Goal: Communication & Community: Connect with others

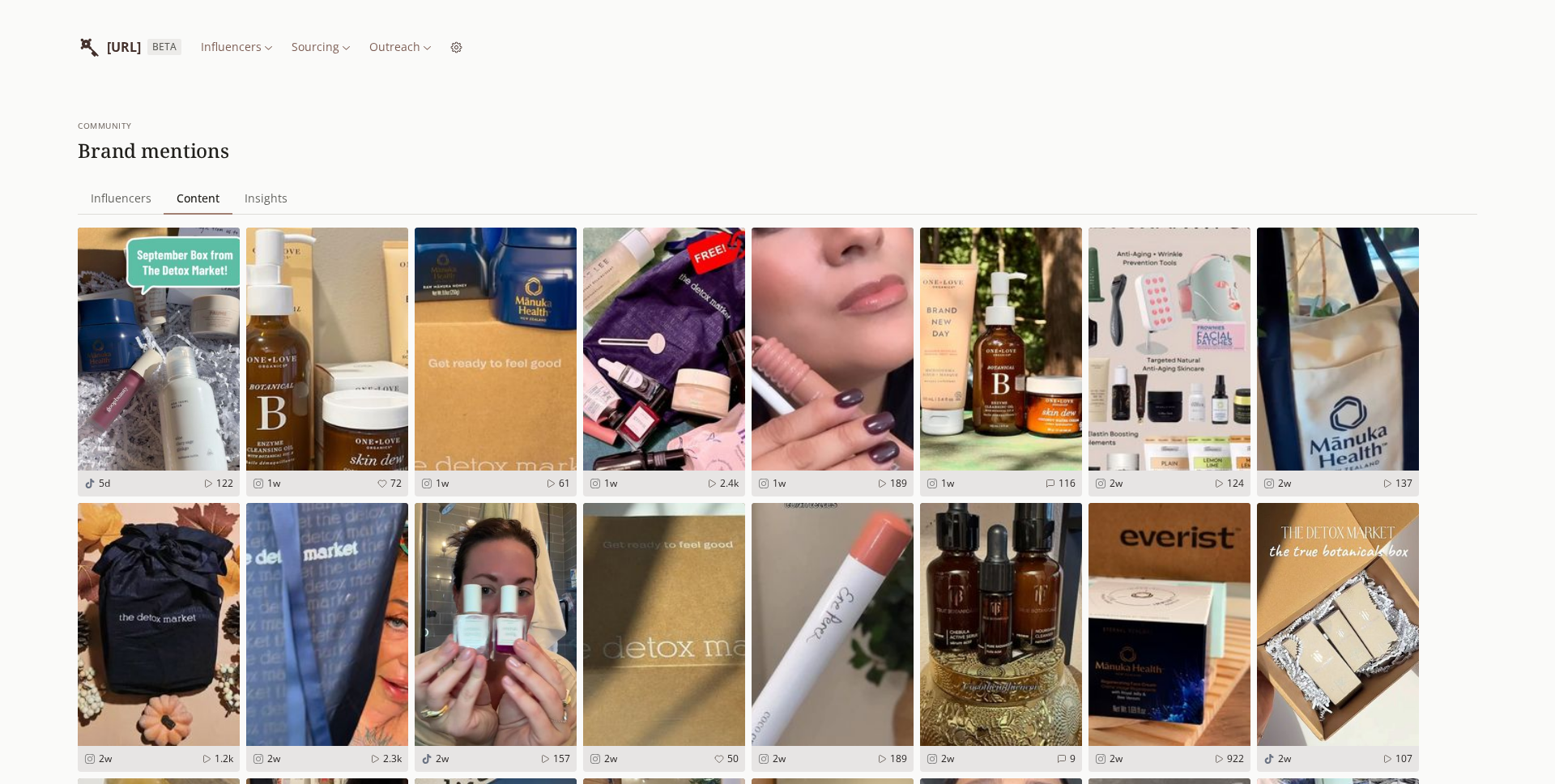
click at [127, 192] on span "Influencers" at bounding box center [121, 198] width 73 height 23
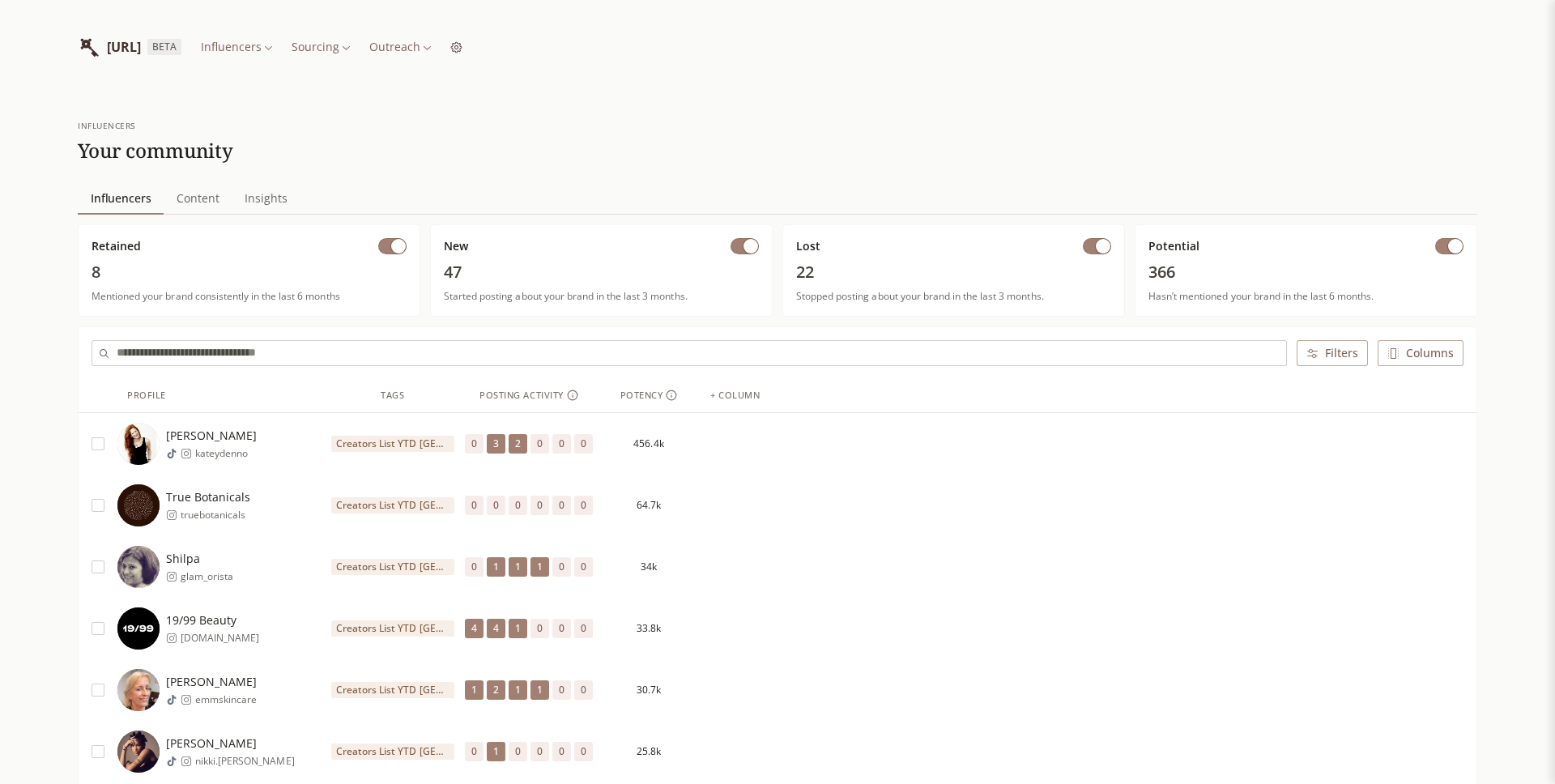
click at [213, 203] on span "Content" at bounding box center [198, 198] width 56 height 23
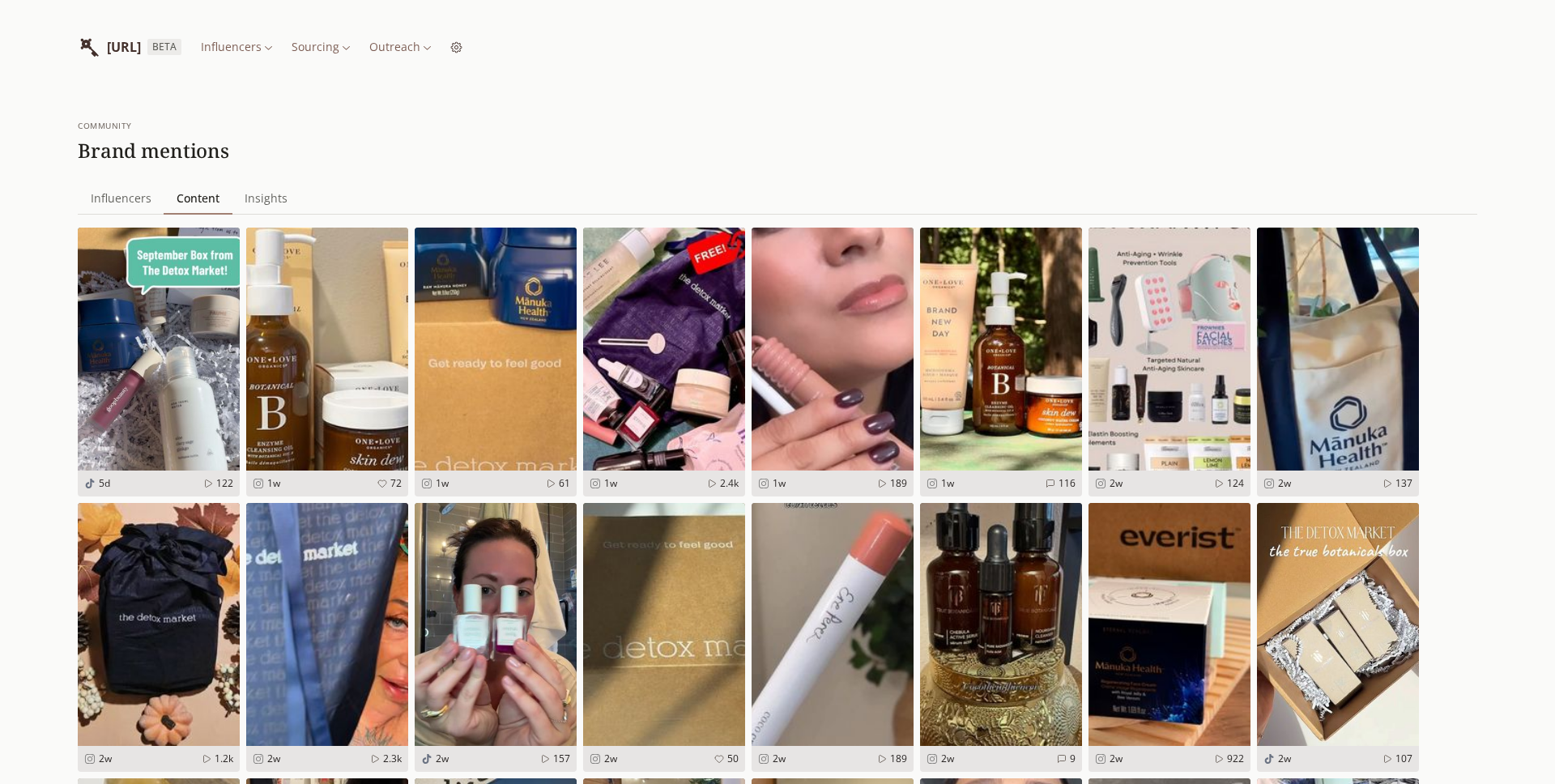
click at [267, 202] on span "Insights" at bounding box center [267, 198] width 56 height 23
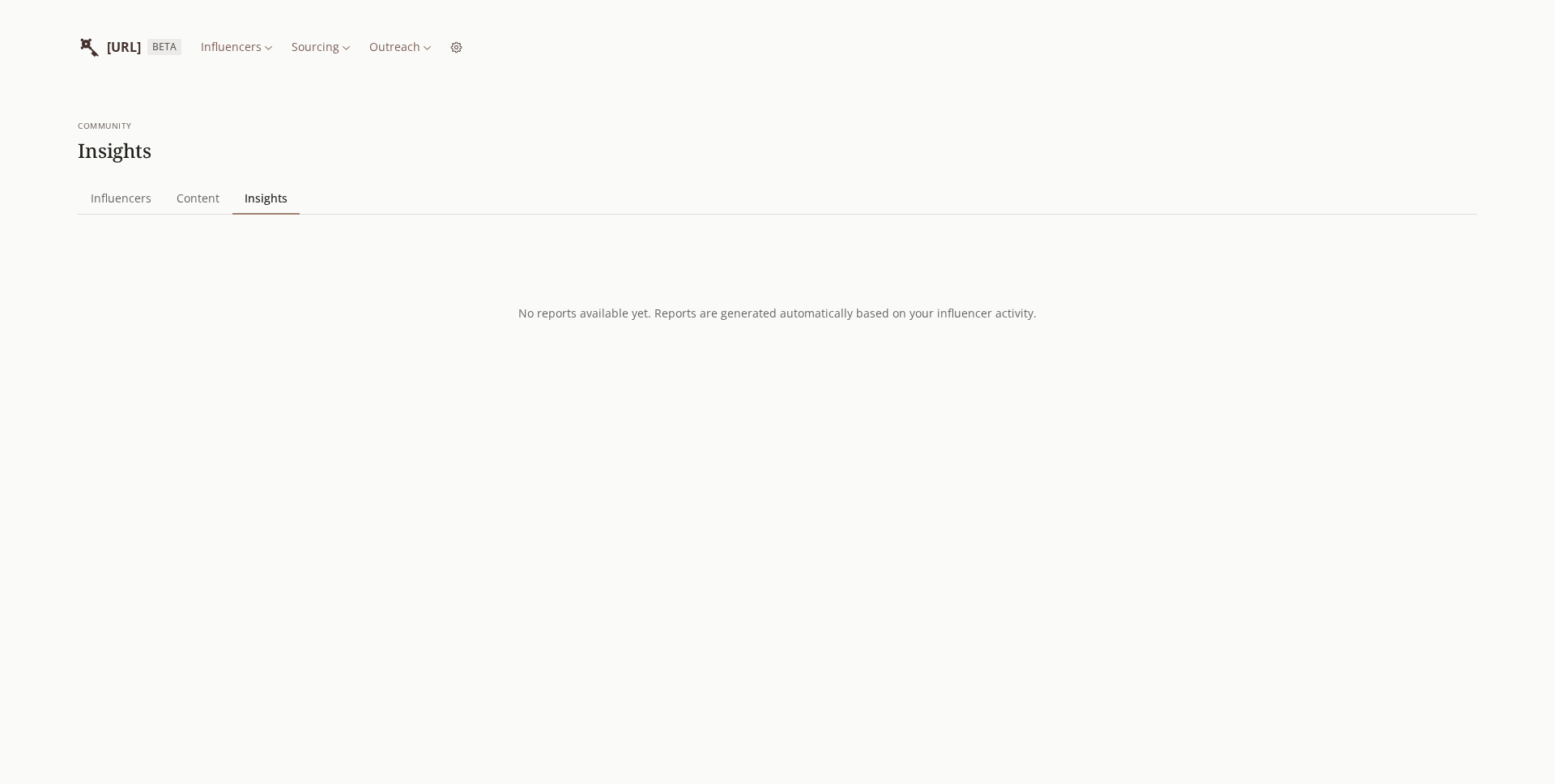
click at [132, 196] on span "Influencers" at bounding box center [121, 198] width 73 height 23
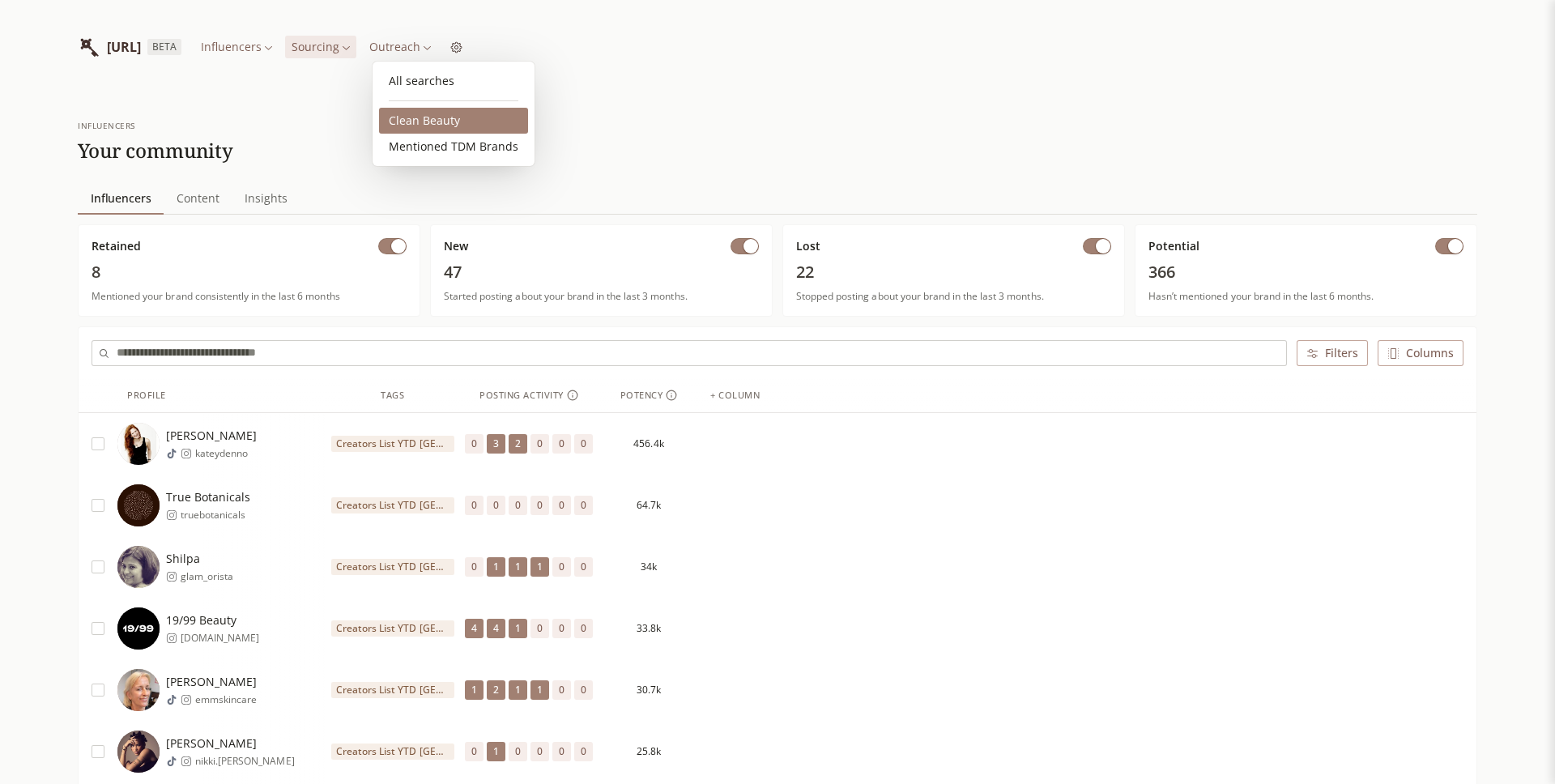
click at [444, 116] on link "Clean Beauty" at bounding box center [454, 121] width 149 height 26
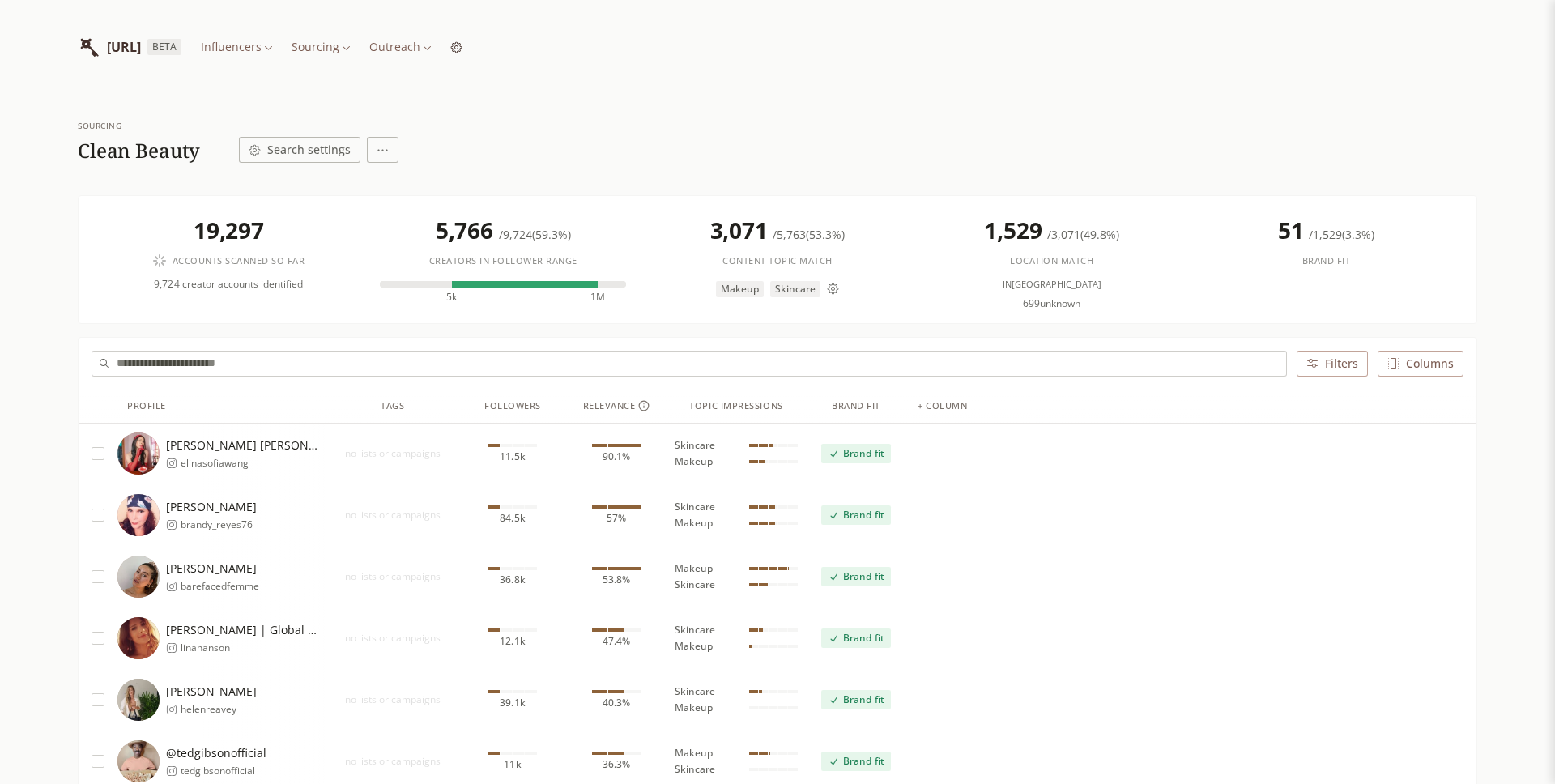
click at [423, 142] on link "Mentioned TDM Brands" at bounding box center [454, 146] width 149 height 26
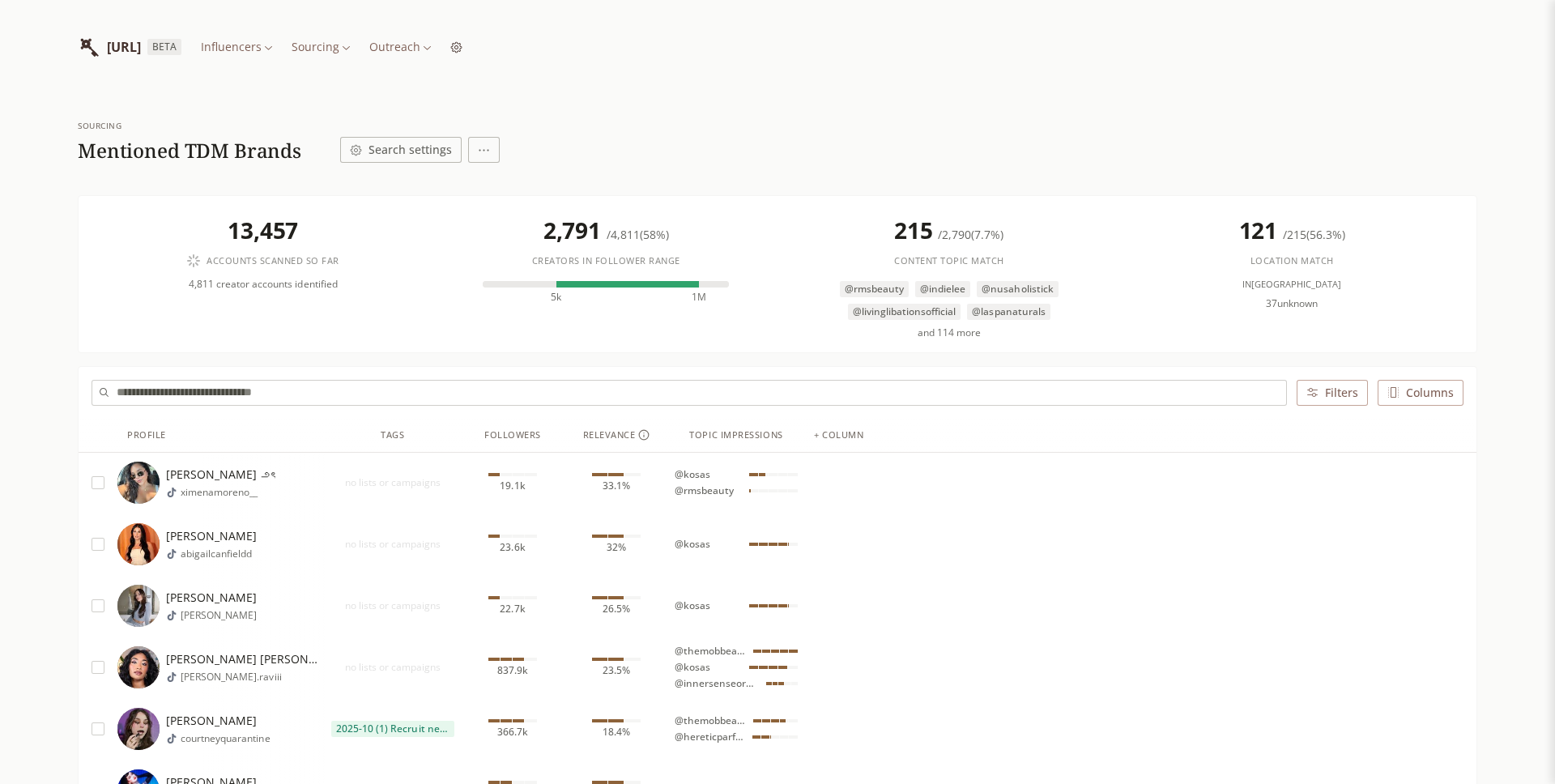
click at [401, 107] on div "All searches Clean Beauty Mentioned TDM Brands" at bounding box center [454, 114] width 162 height 104
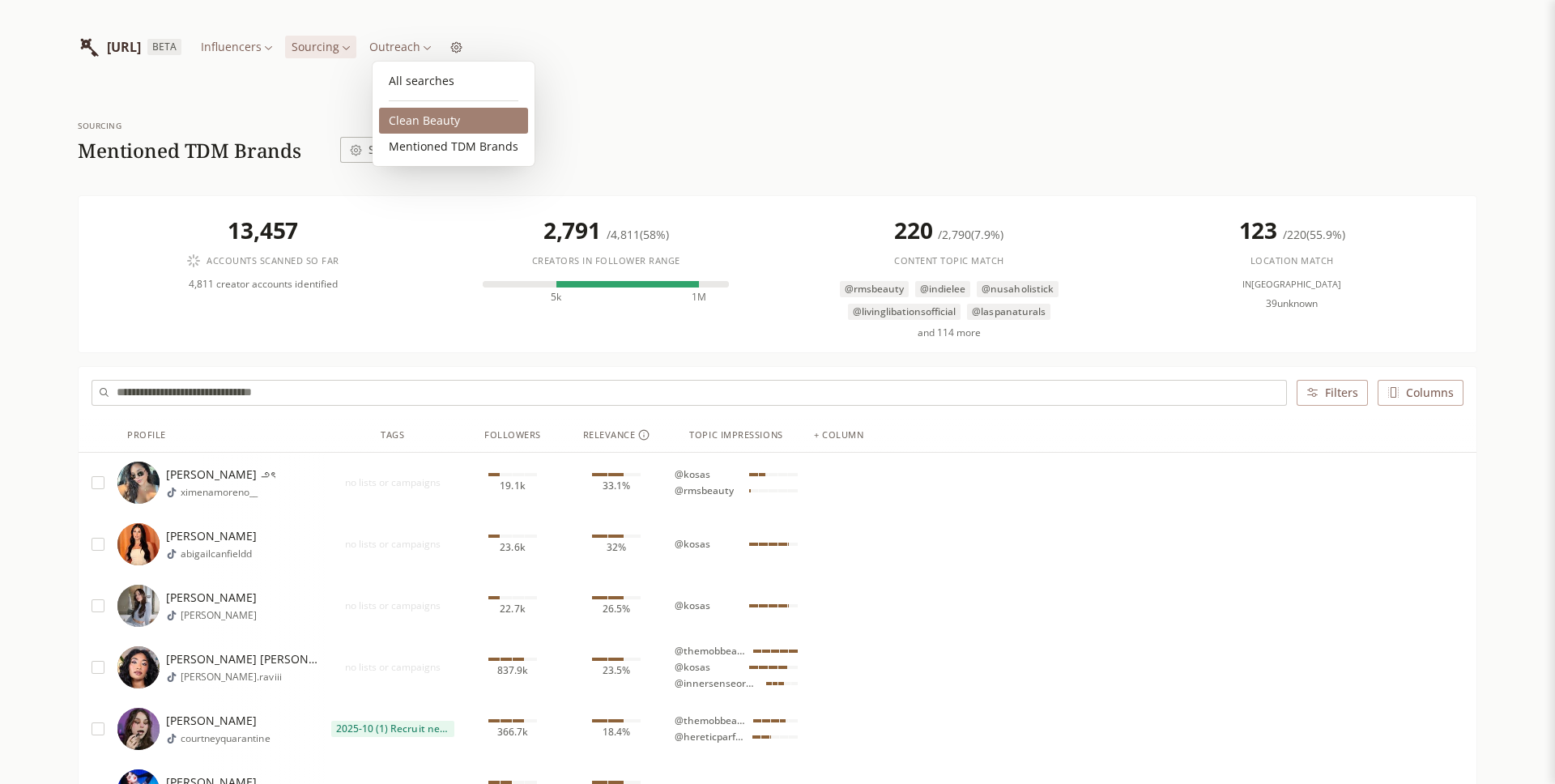
click at [401, 119] on link "Clean Beauty" at bounding box center [454, 121] width 149 height 26
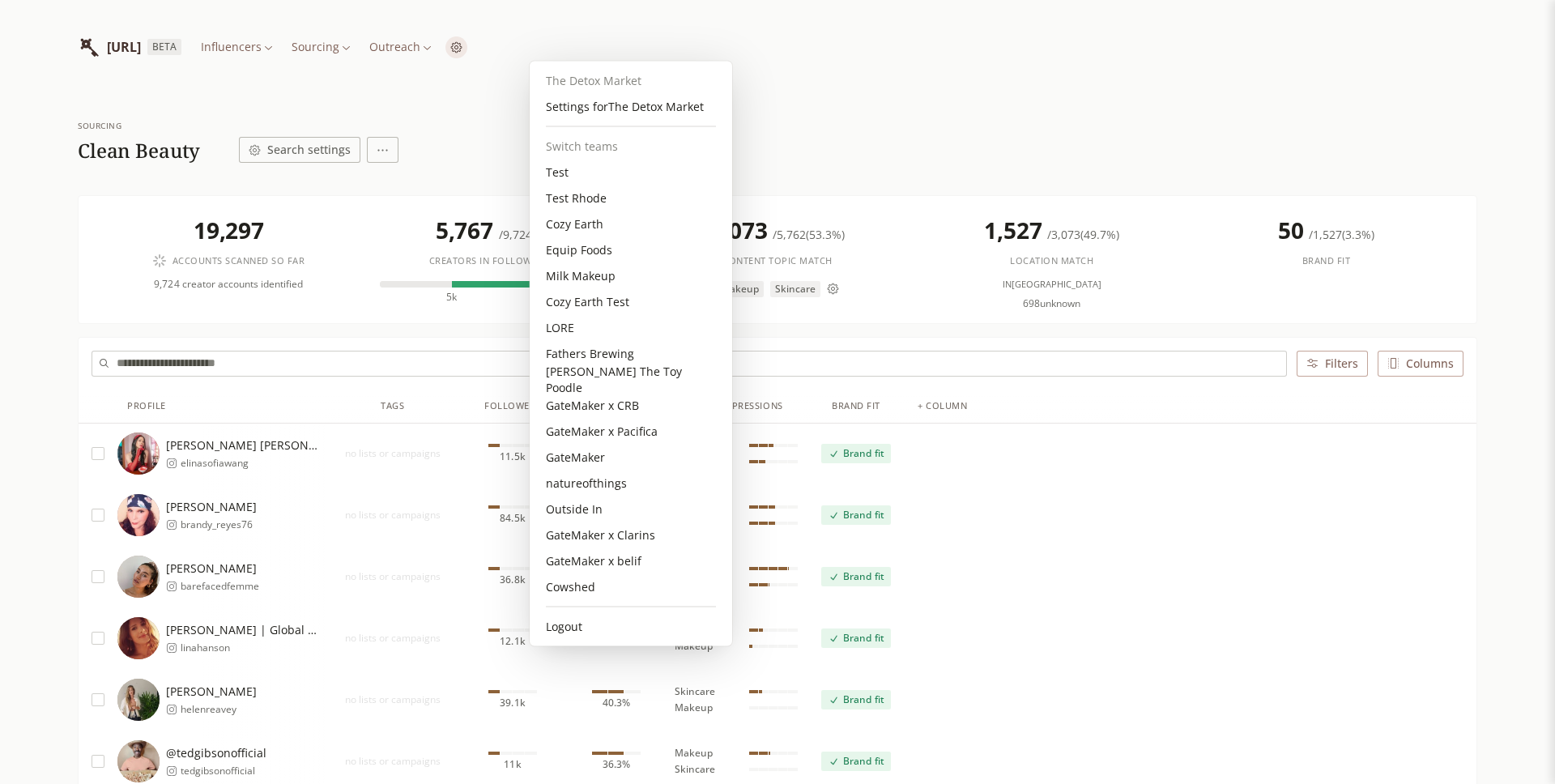
click at [587, 327] on div "LORE" at bounding box center [631, 328] width 190 height 26
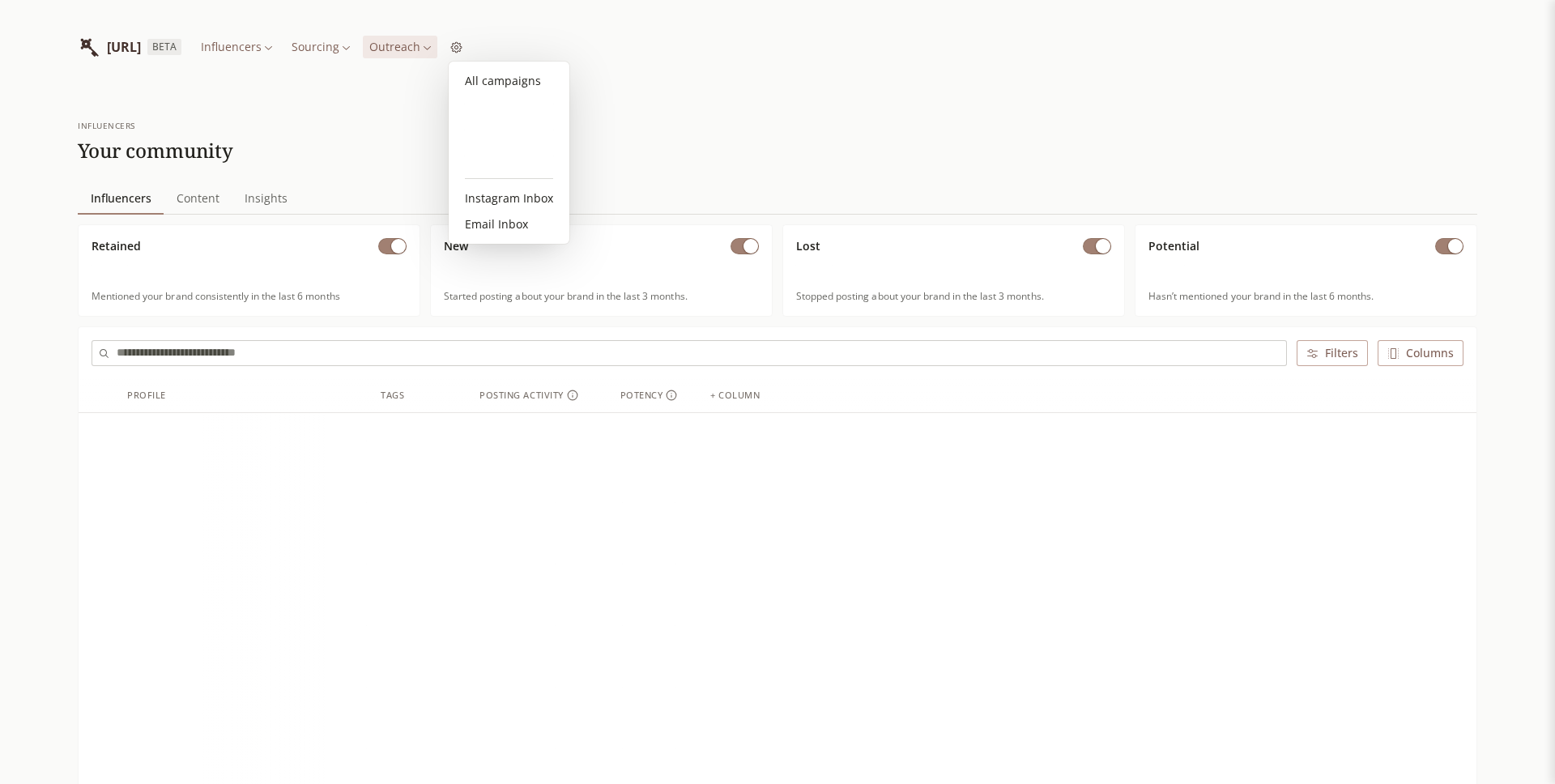
click at [486, 45] on html "[URL] BETA Influencers Sourcing Outreach influencers Your community Influencers…" at bounding box center [778, 701] width 1555 height 1403
click at [504, 223] on link "Email Inbox" at bounding box center [509, 224] width 108 height 26
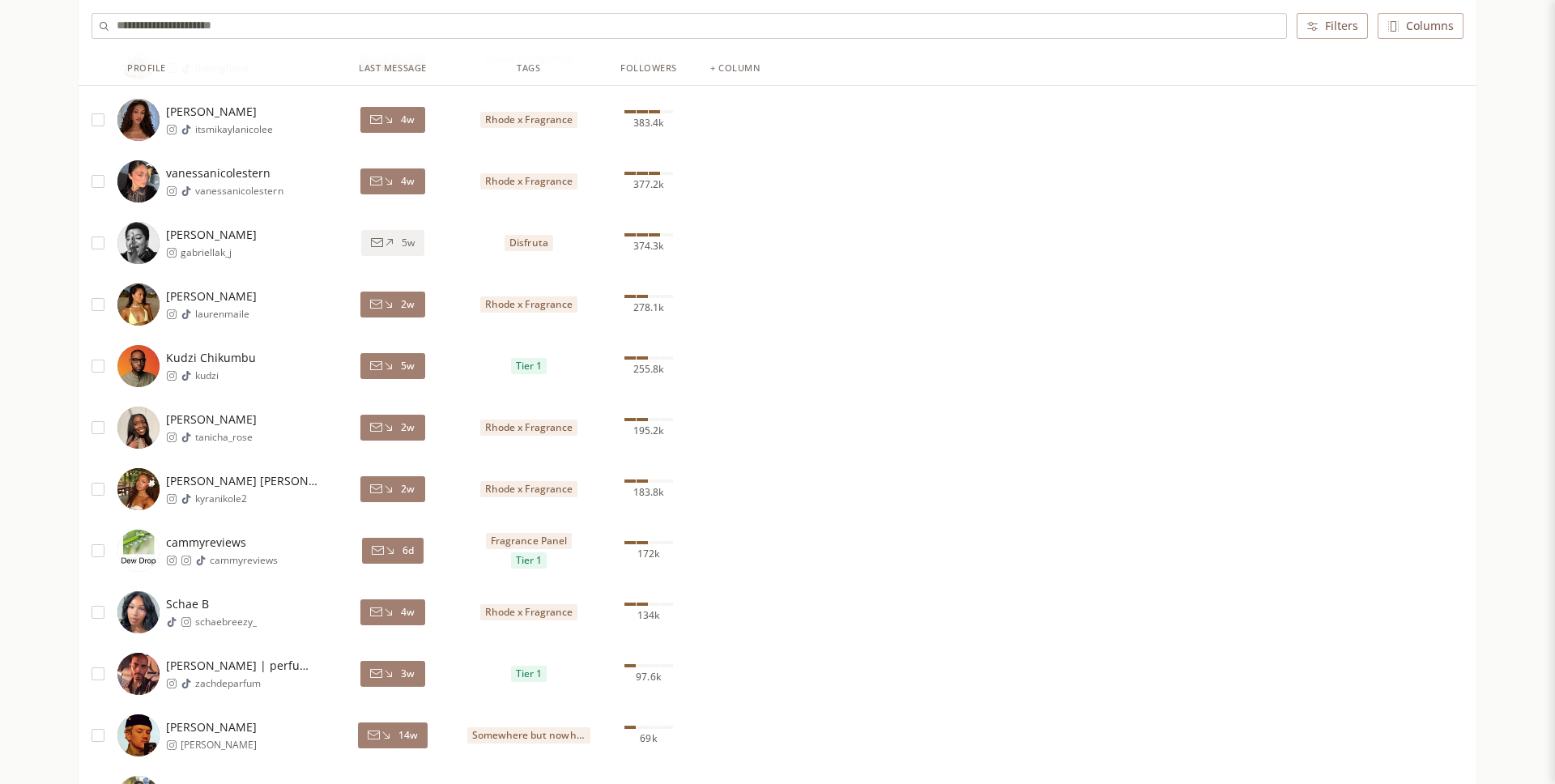
scroll to position [934, 0]
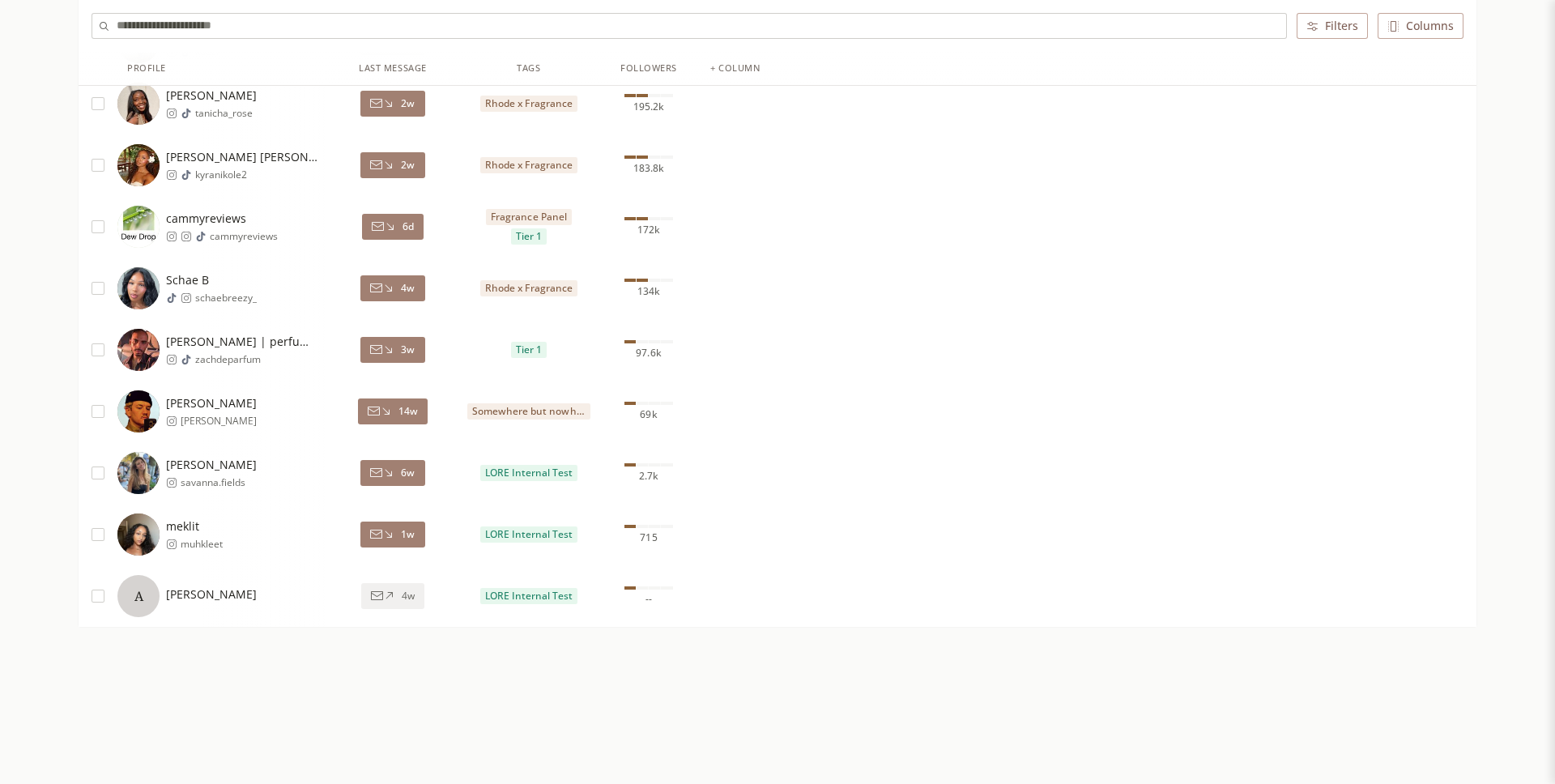
click at [395, 546] on div "1w" at bounding box center [393, 534] width 136 height 62
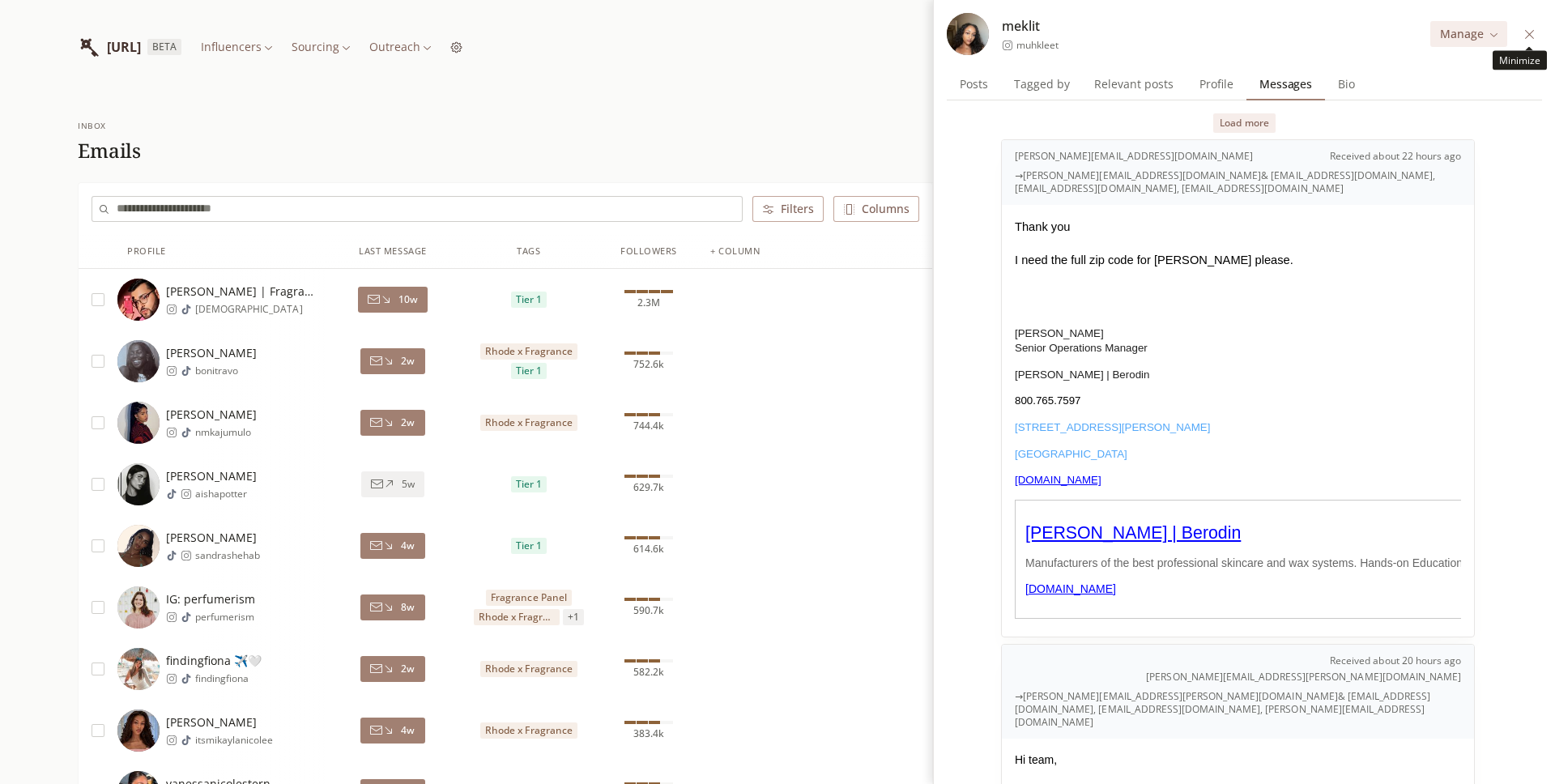
click at [1528, 33] on icon at bounding box center [1529, 33] width 8 height 8
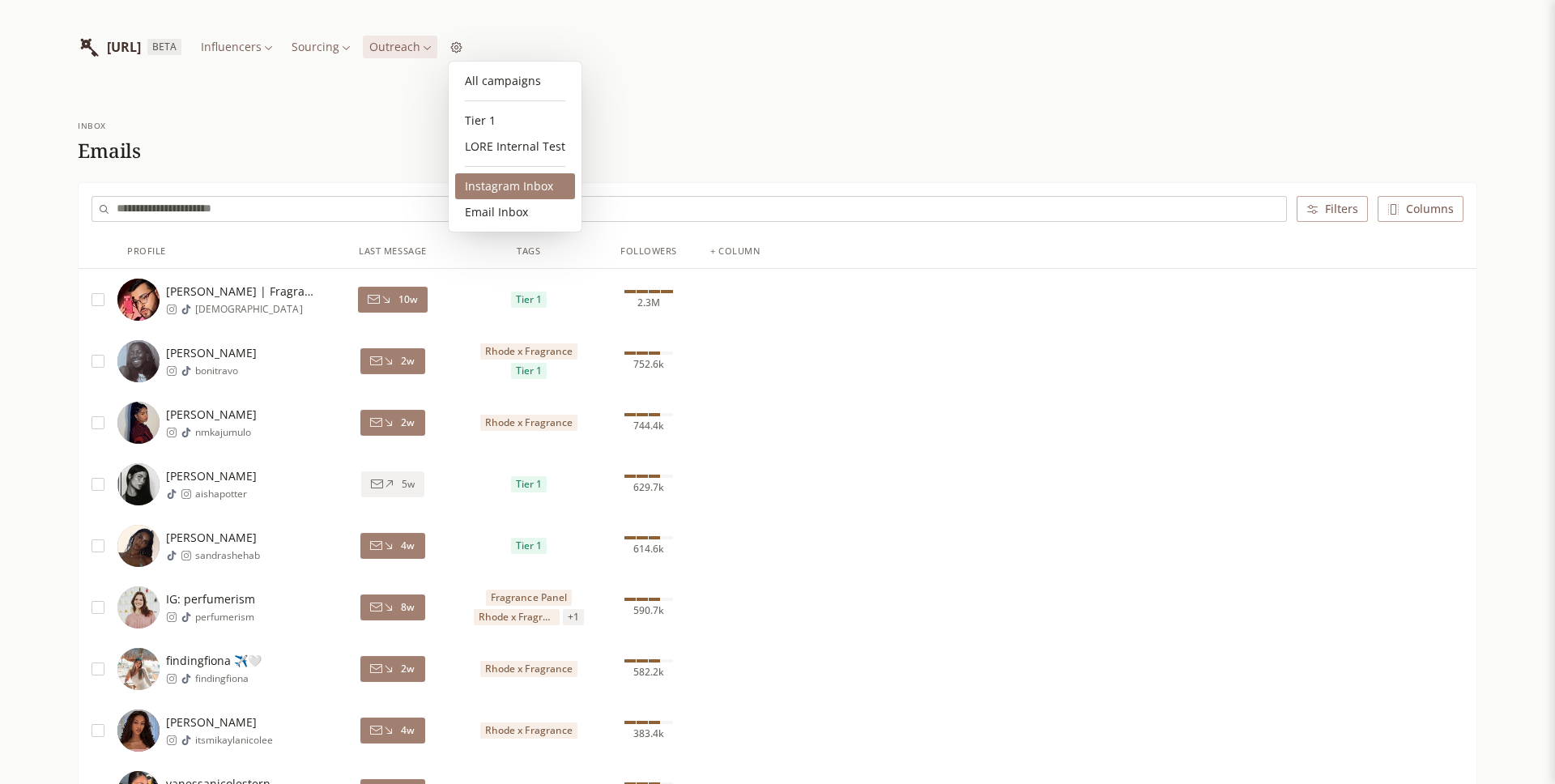
click at [505, 187] on link "Instagram Inbox" at bounding box center [516, 187] width 120 height 26
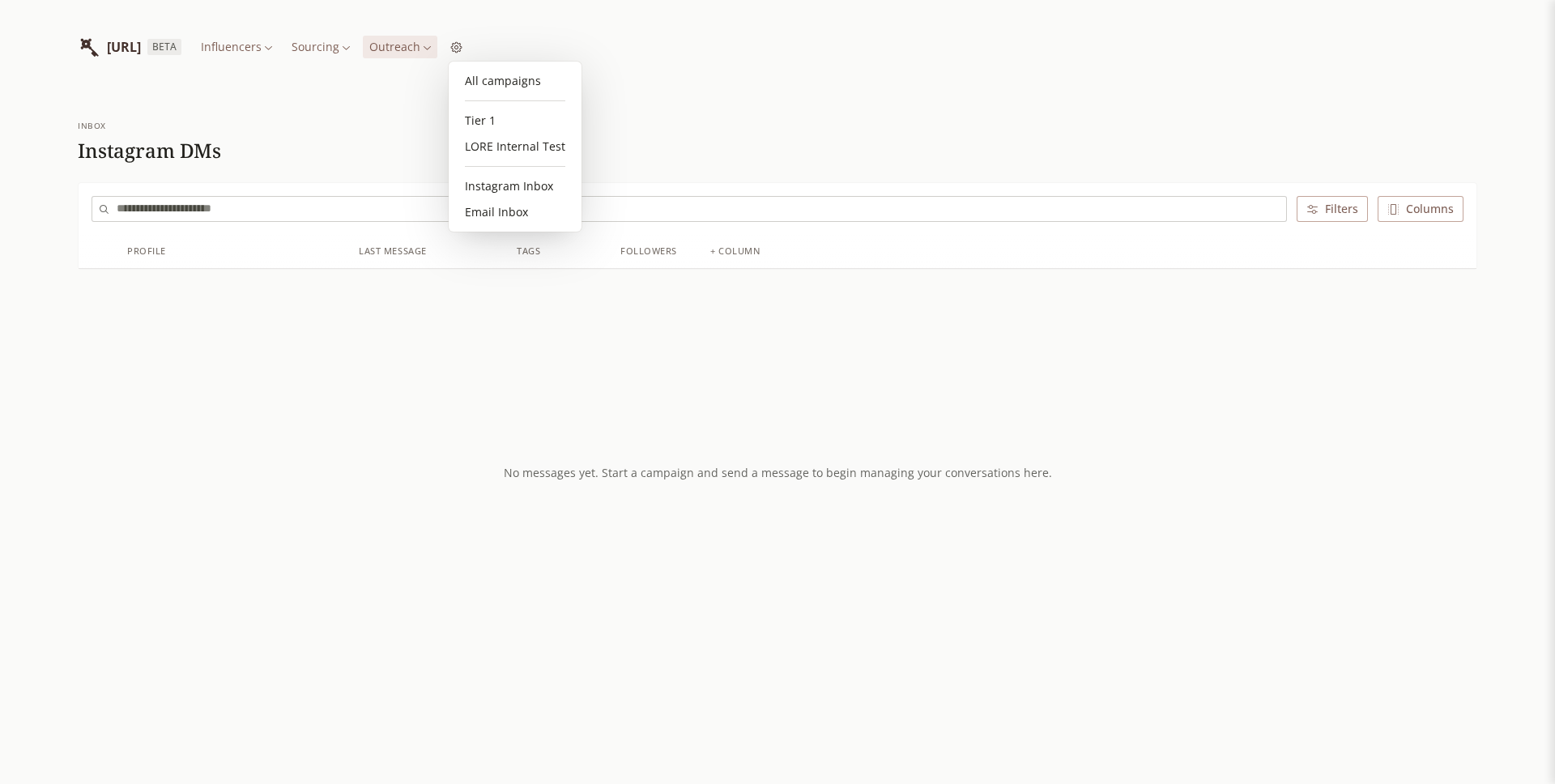
click at [482, 47] on html "INFLUENCERLIST.AI BETA Influencers Sourcing Outreach Inbox Instagram DMs Filter…" at bounding box center [778, 392] width 1555 height 784
click at [509, 207] on link "Email Inbox" at bounding box center [516, 212] width 120 height 26
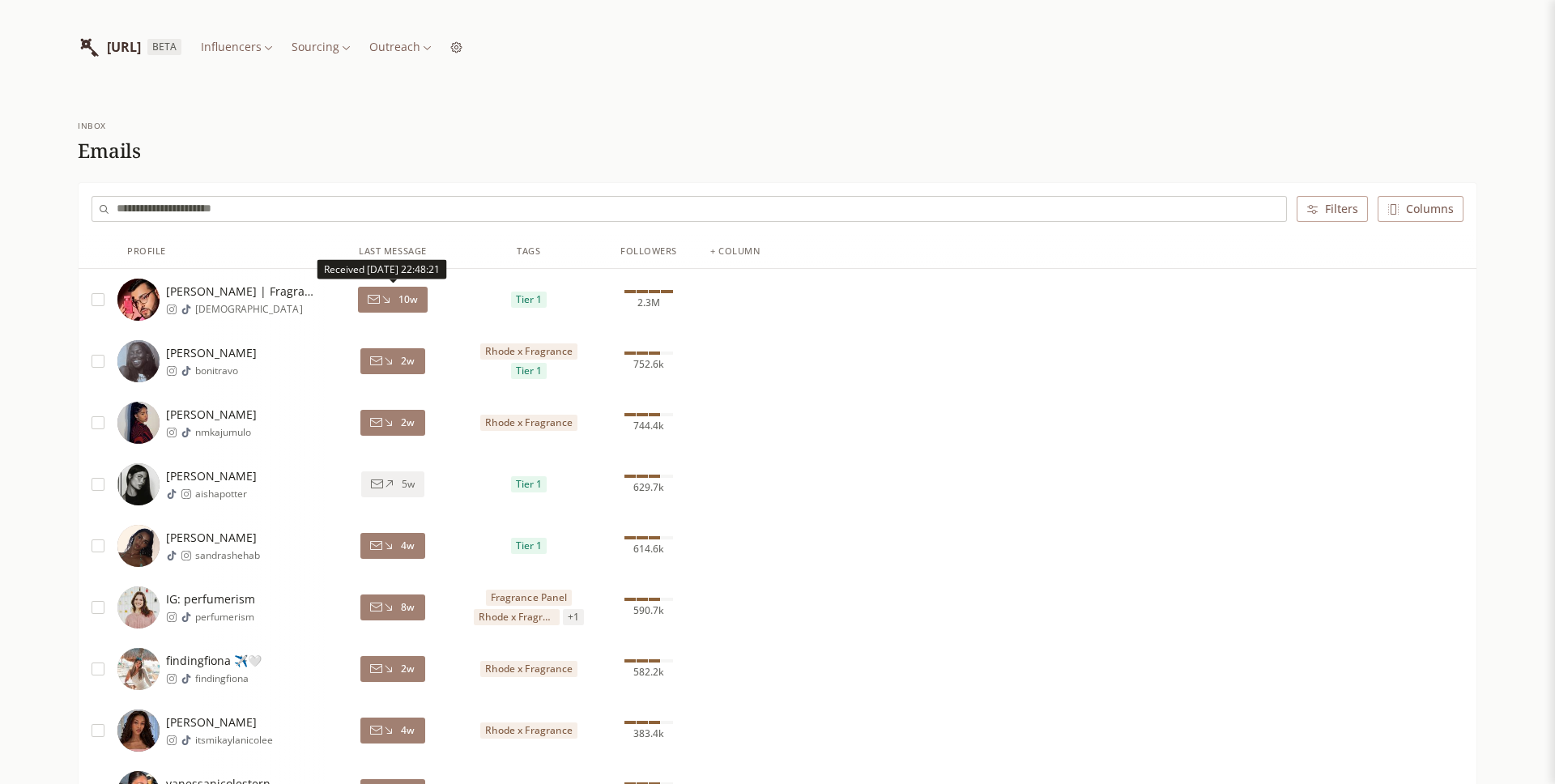
click at [415, 303] on span "10w" at bounding box center [408, 300] width 20 height 13
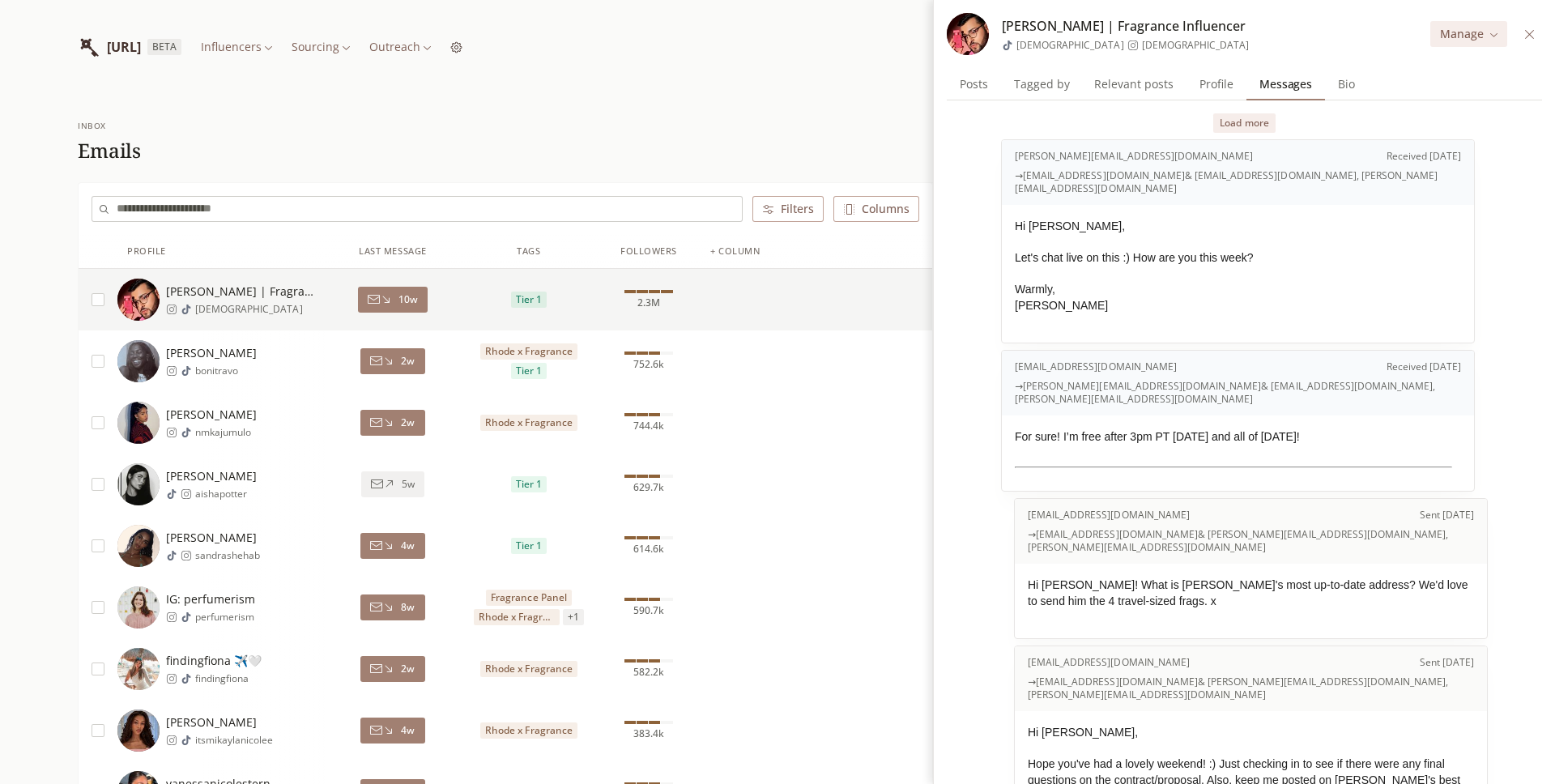
scroll to position [199, 0]
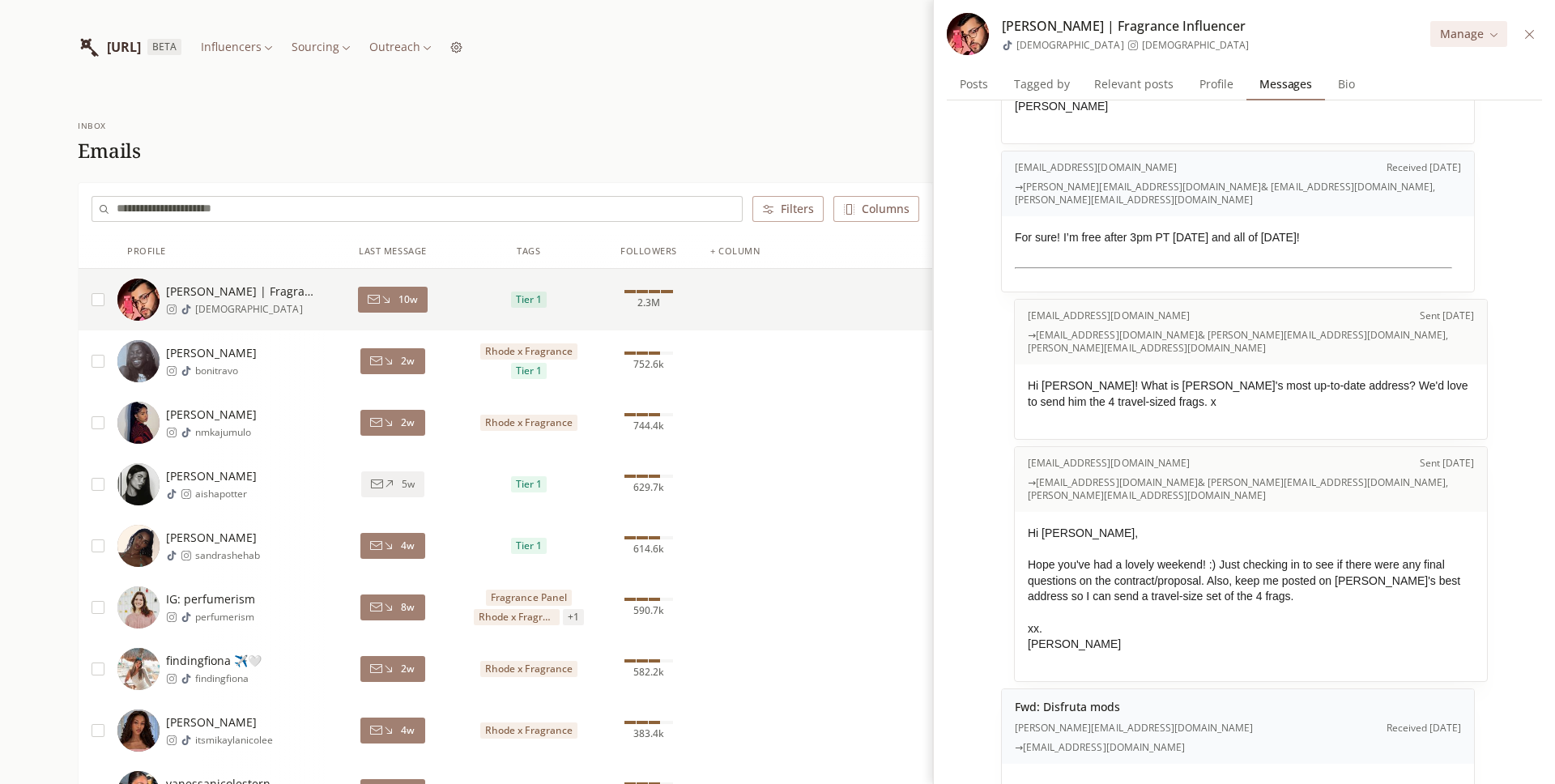
click at [1069, 764] on div at bounding box center [1238, 792] width 472 height 57
click at [1204, 555] on div at bounding box center [1250, 549] width 446 height 16
click at [1528, 38] on icon at bounding box center [1529, 34] width 12 height 12
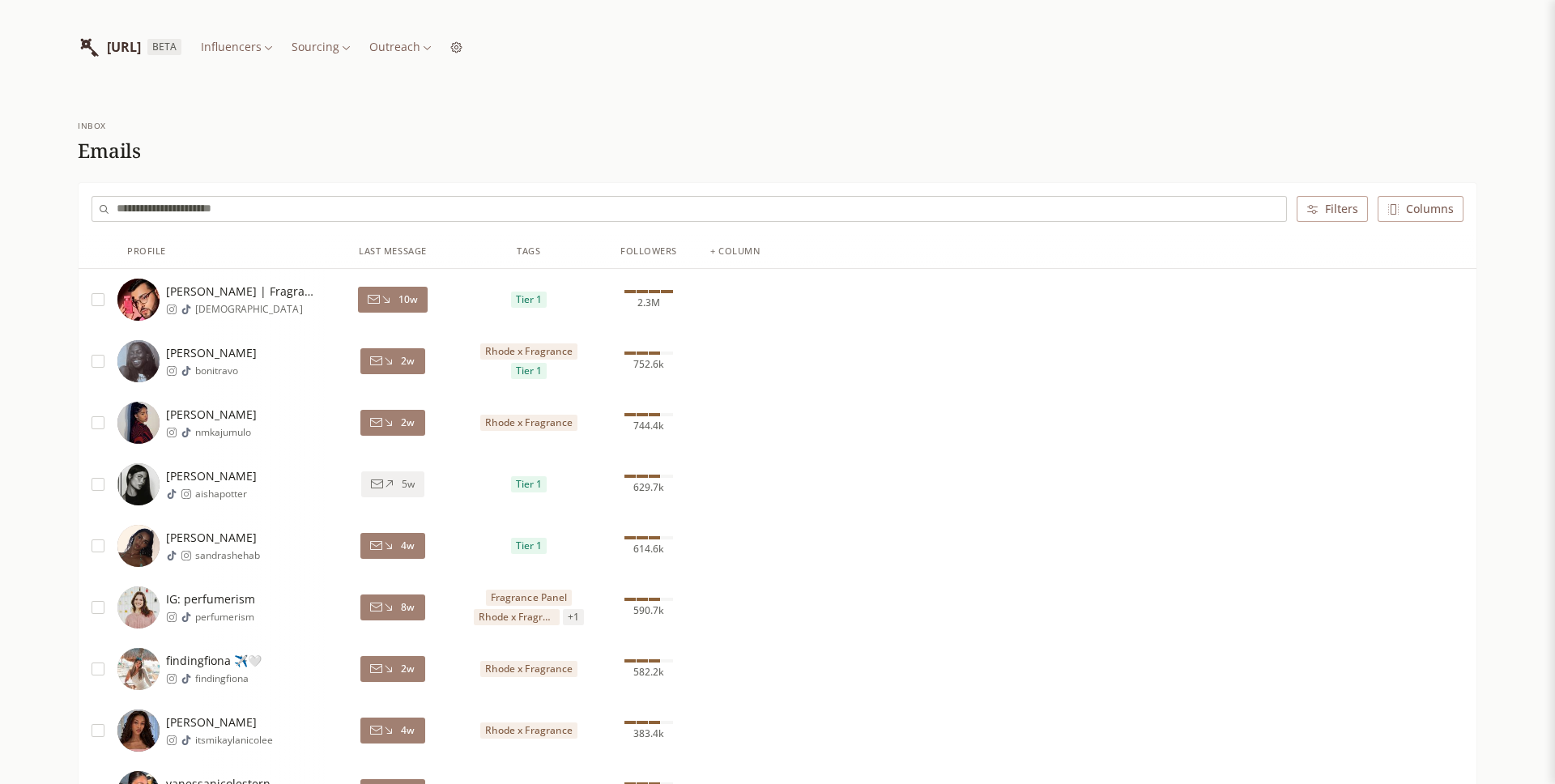
click at [409, 304] on span "10w" at bounding box center [408, 300] width 20 height 13
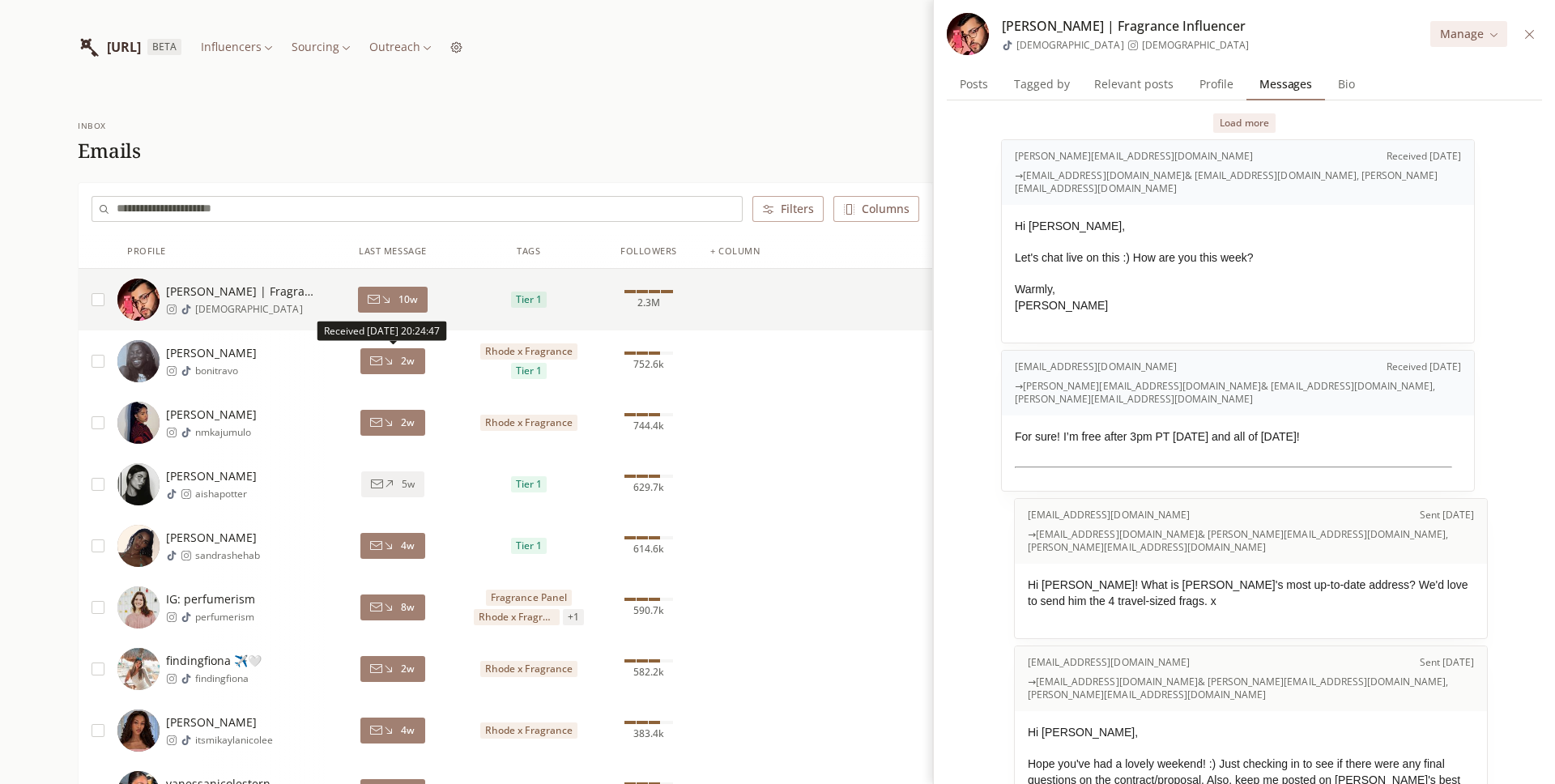
click at [414, 355] on span "2w" at bounding box center [408, 361] width 14 height 13
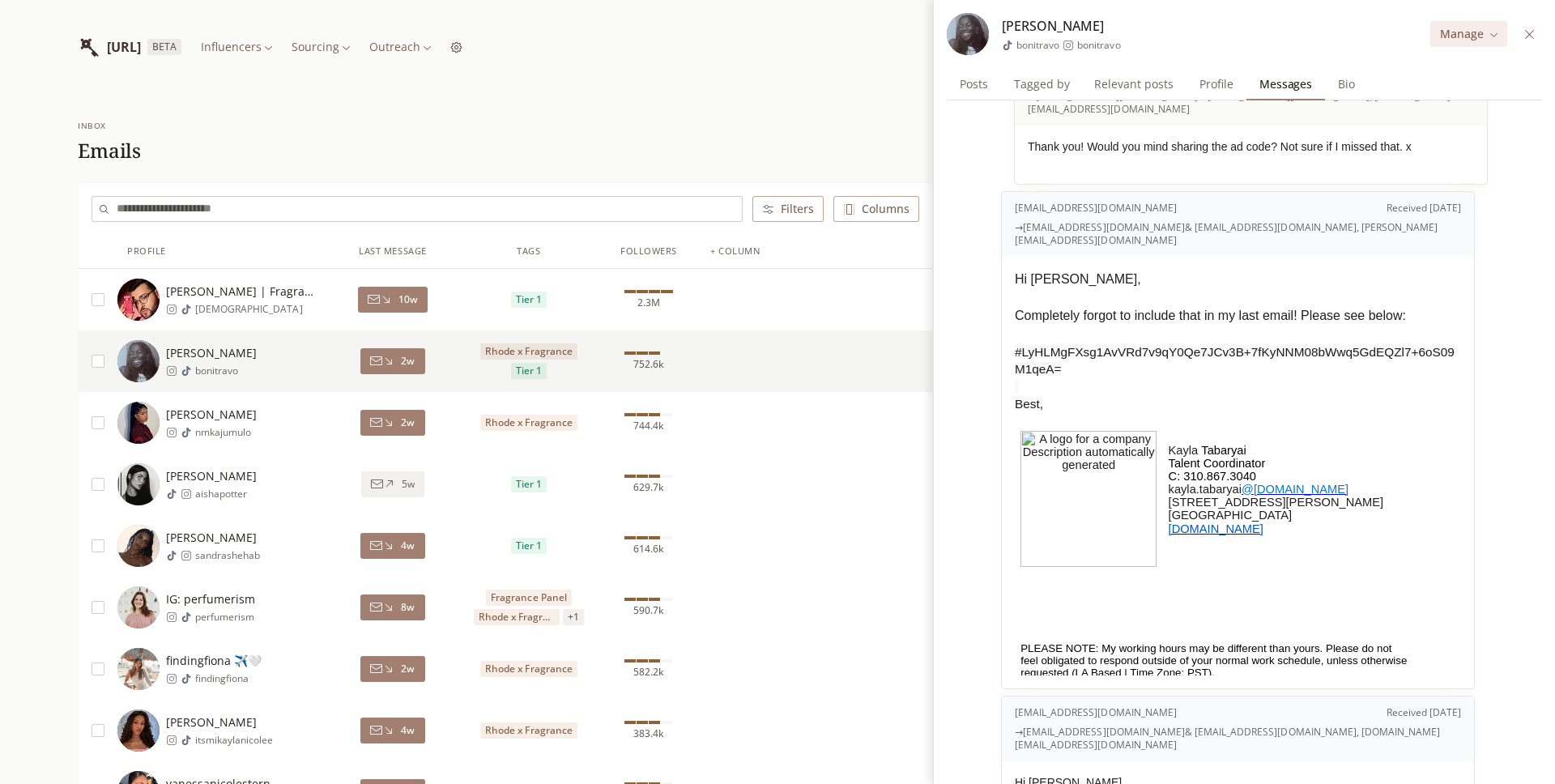
scroll to position [818, 0]
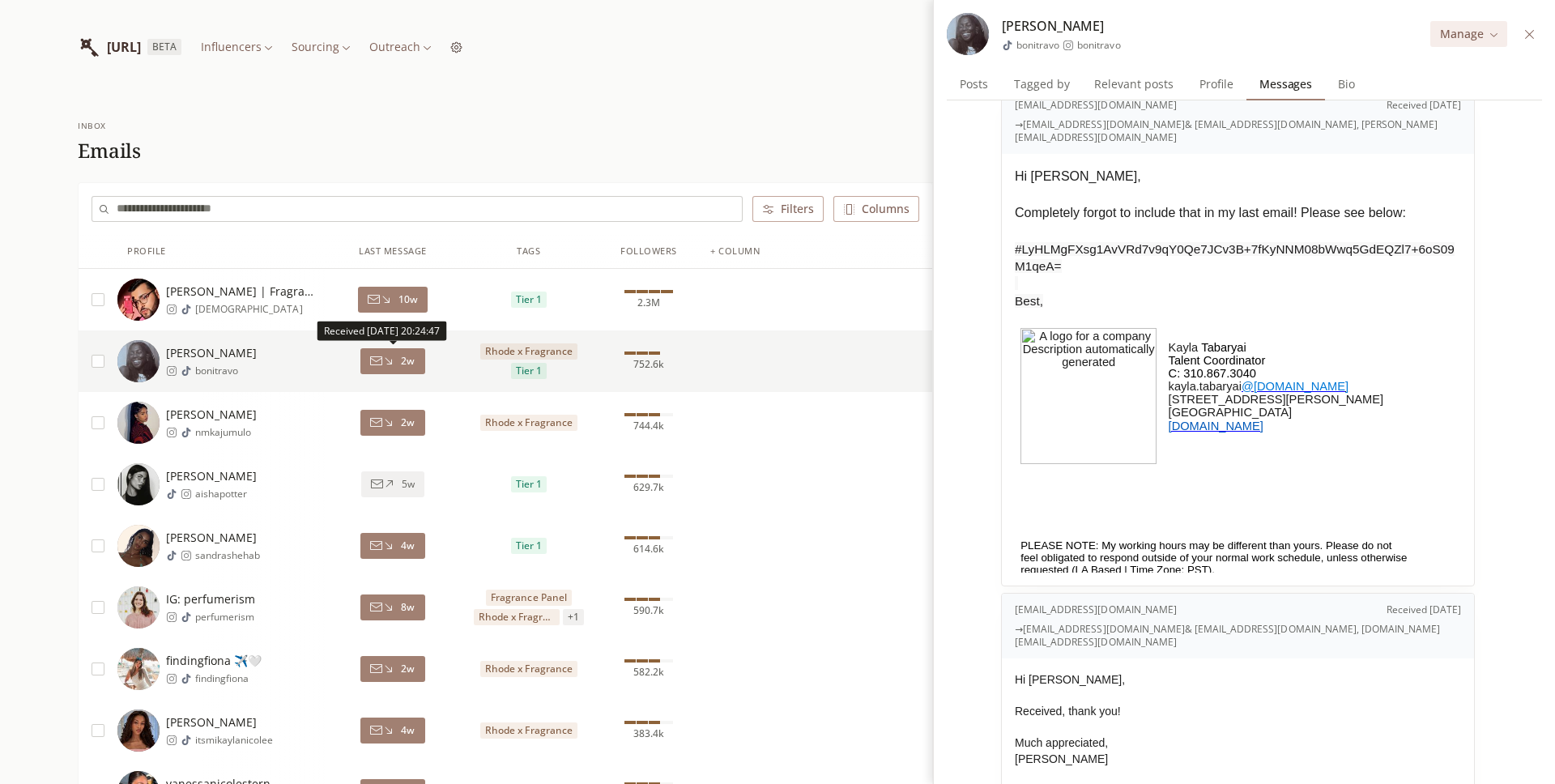
click at [411, 363] on span "2w" at bounding box center [408, 361] width 14 height 13
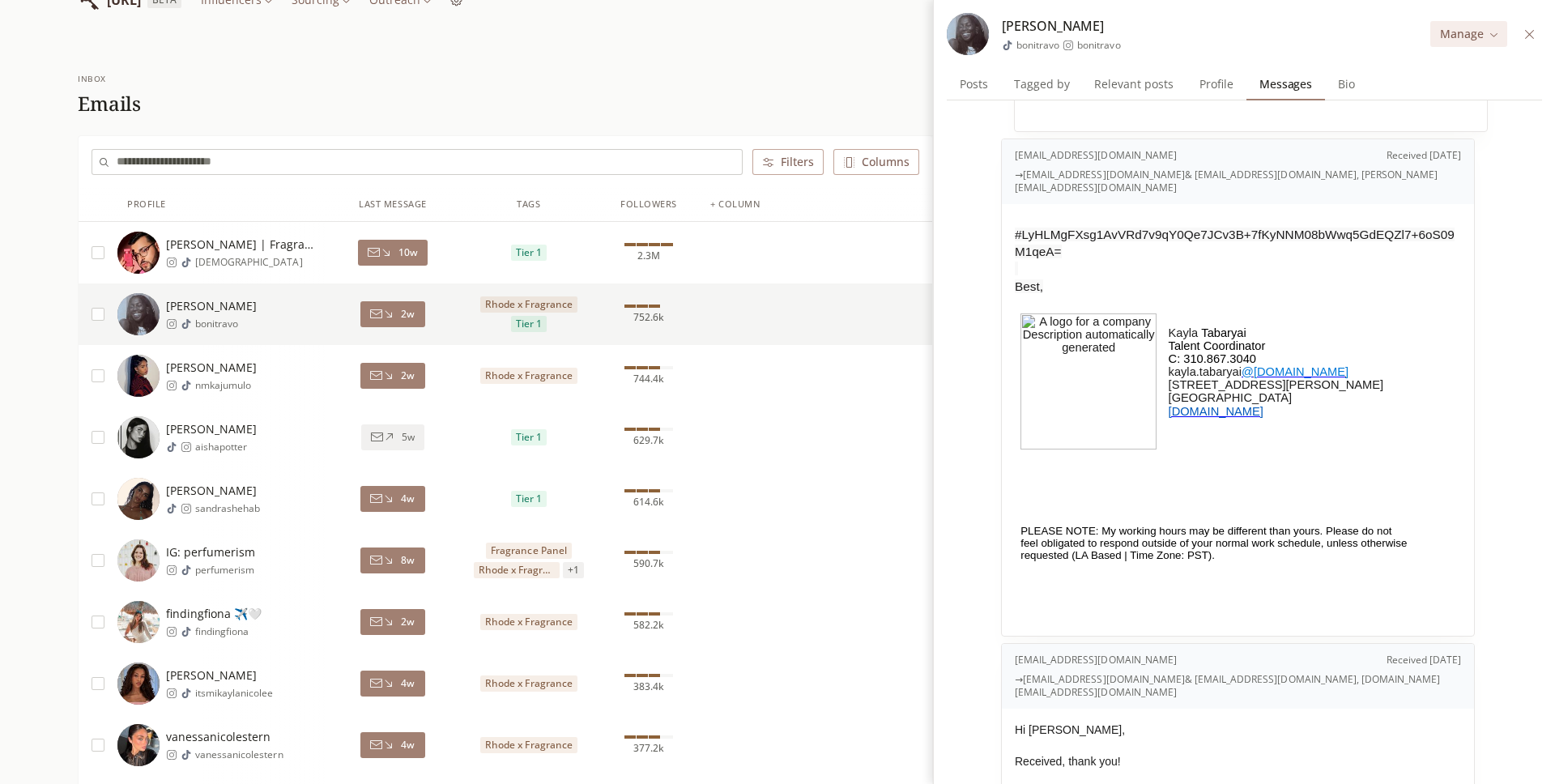
scroll to position [750, 0]
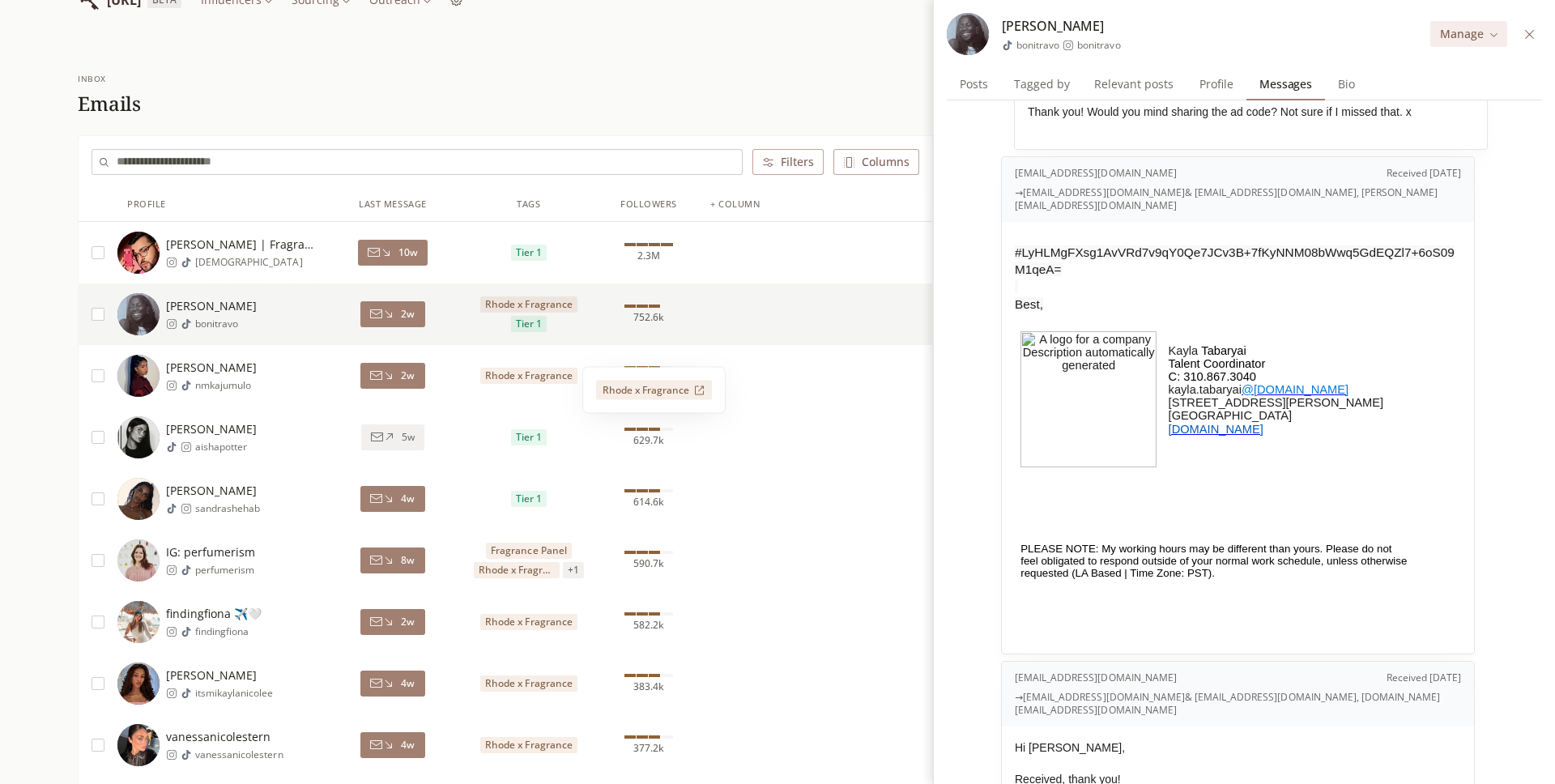
click at [409, 389] on div "2w" at bounding box center [393, 376] width 136 height 62
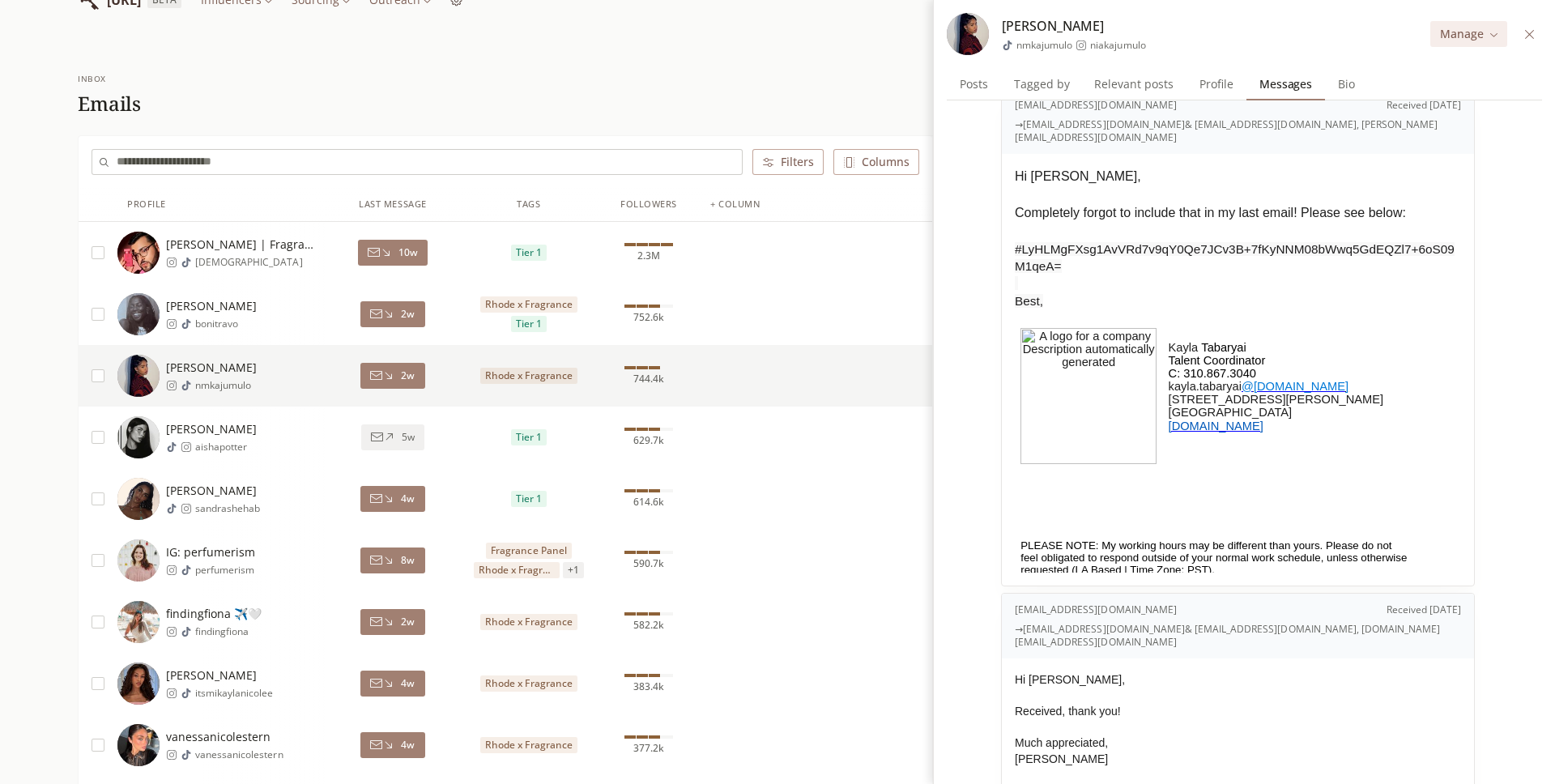
scroll to position [12, 0]
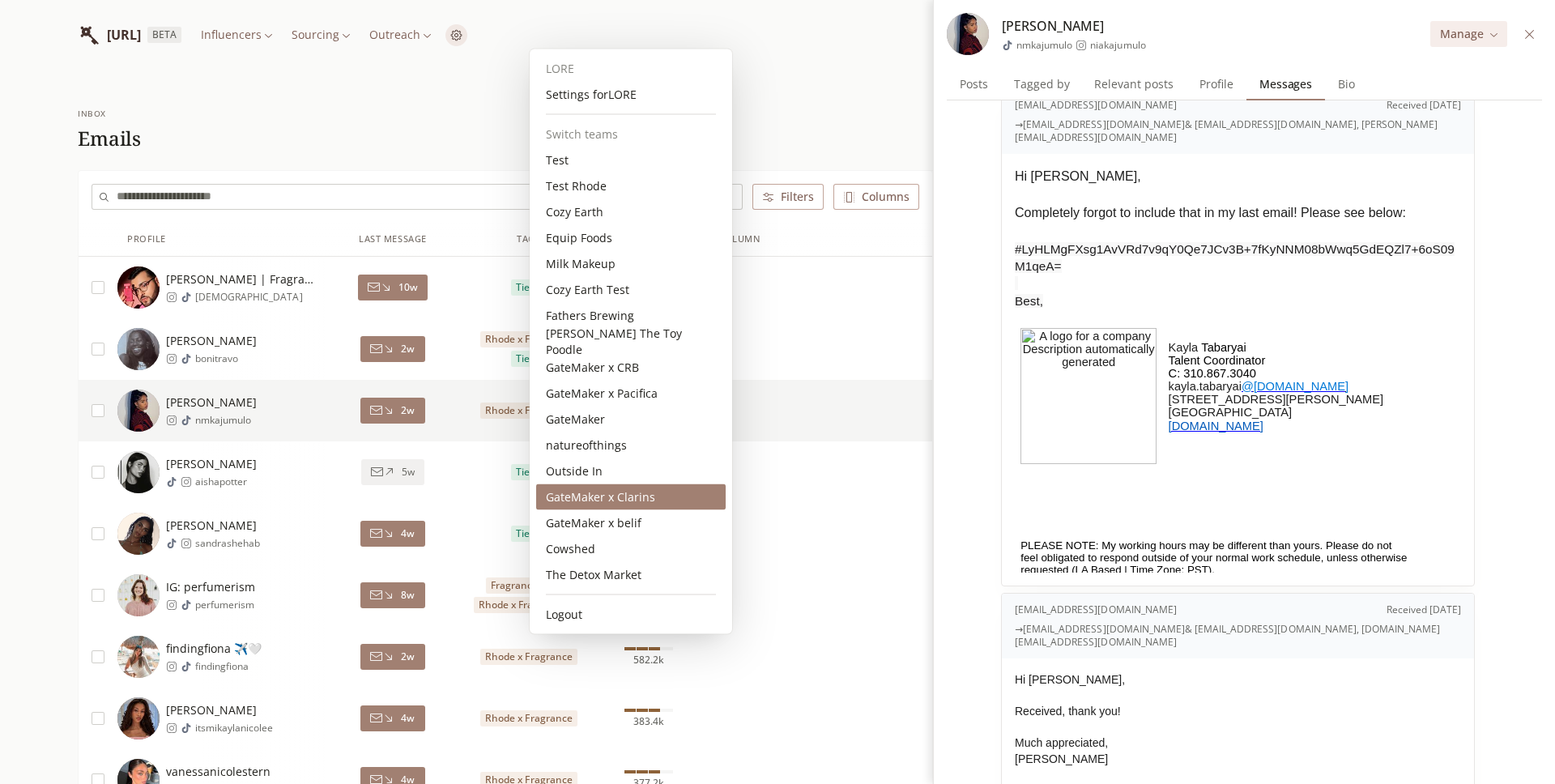
click at [644, 505] on div "GateMaker x Clarins" at bounding box center [631, 498] width 190 height 26
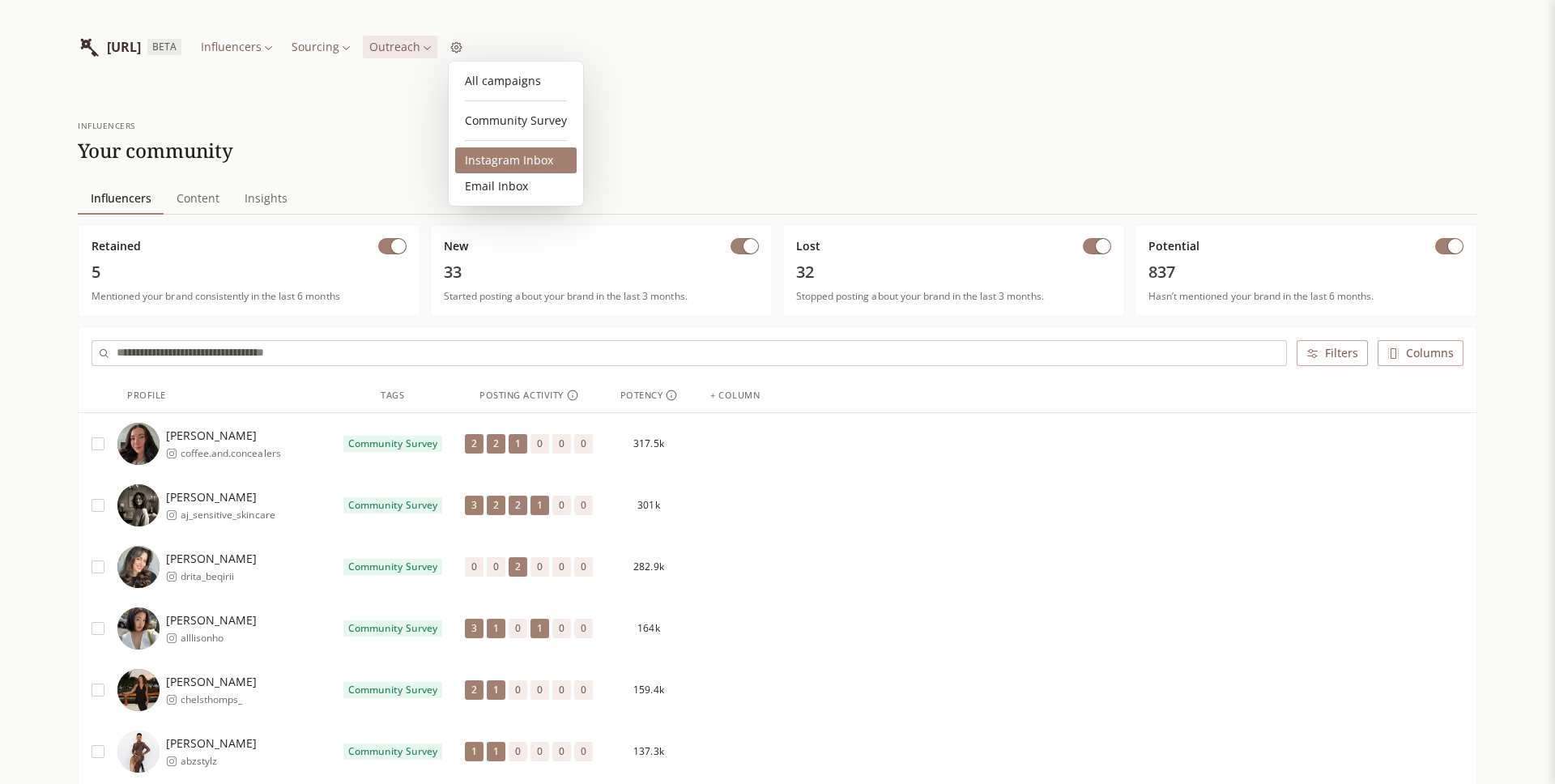
click at [500, 156] on link "Instagram Inbox" at bounding box center [516, 161] width 121 height 26
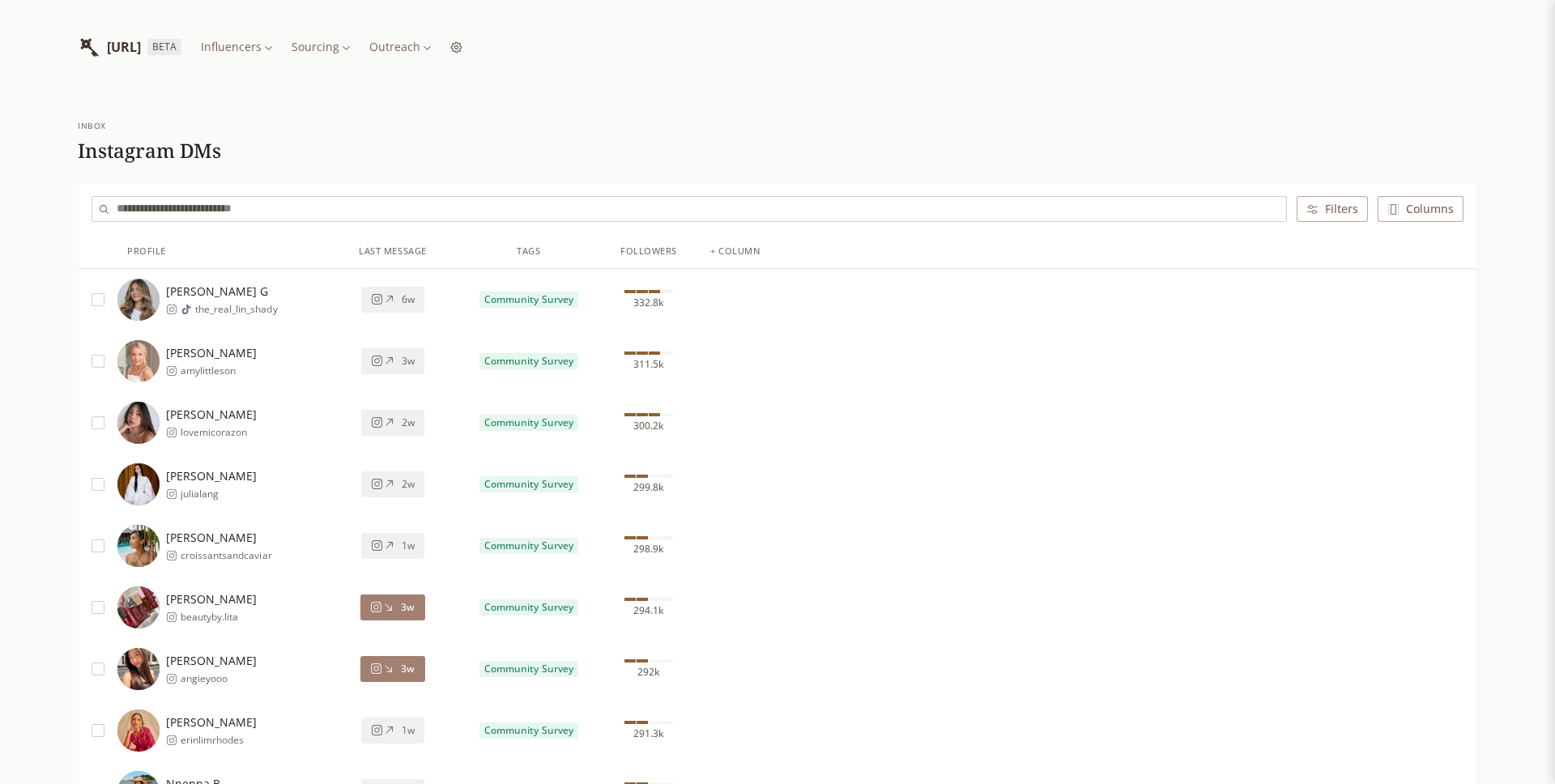
click at [393, 606] on icon at bounding box center [388, 607] width 12 height 12
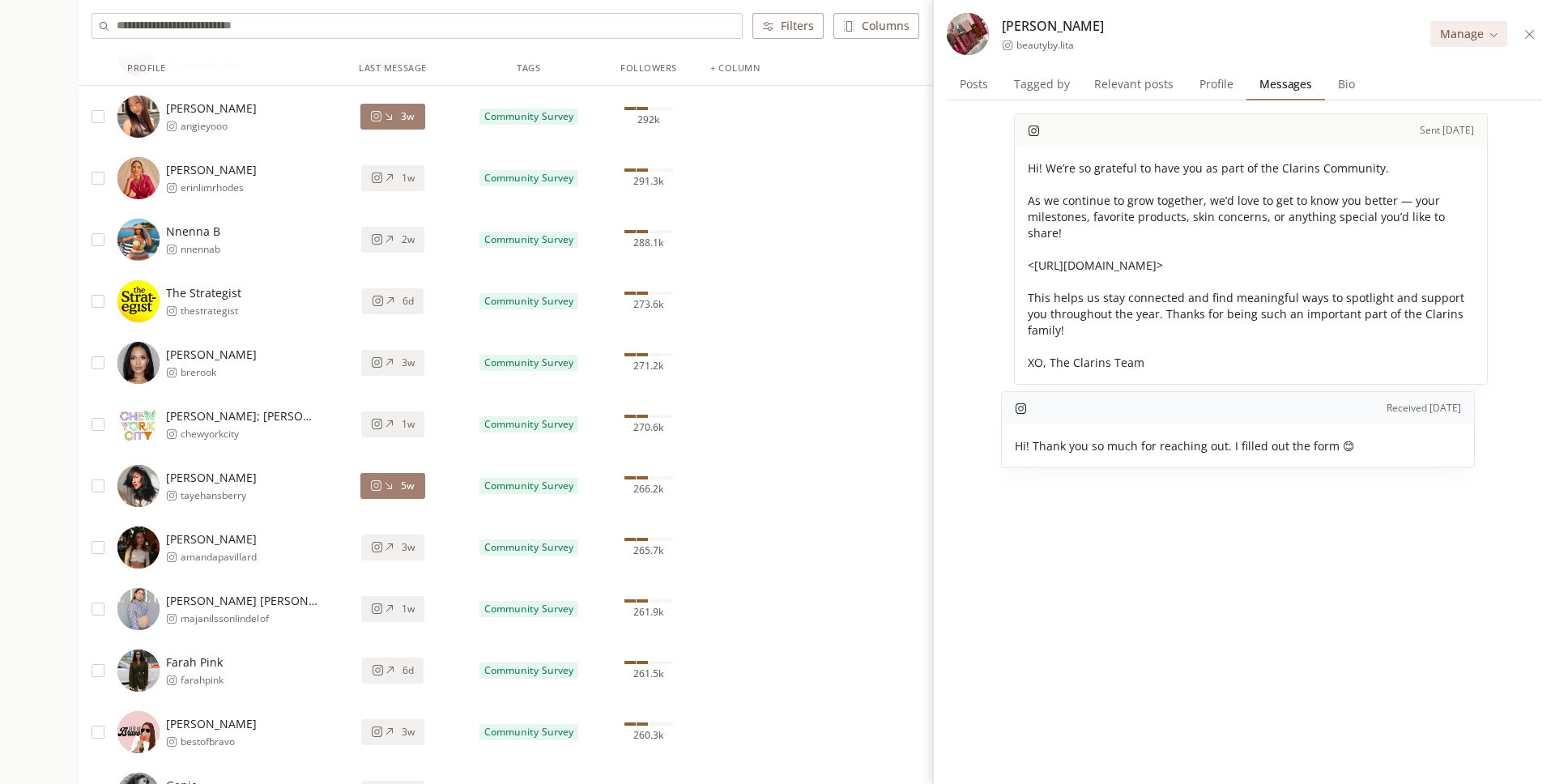
scroll to position [553, 0]
click at [392, 361] on icon at bounding box center [390, 361] width 8 height 8
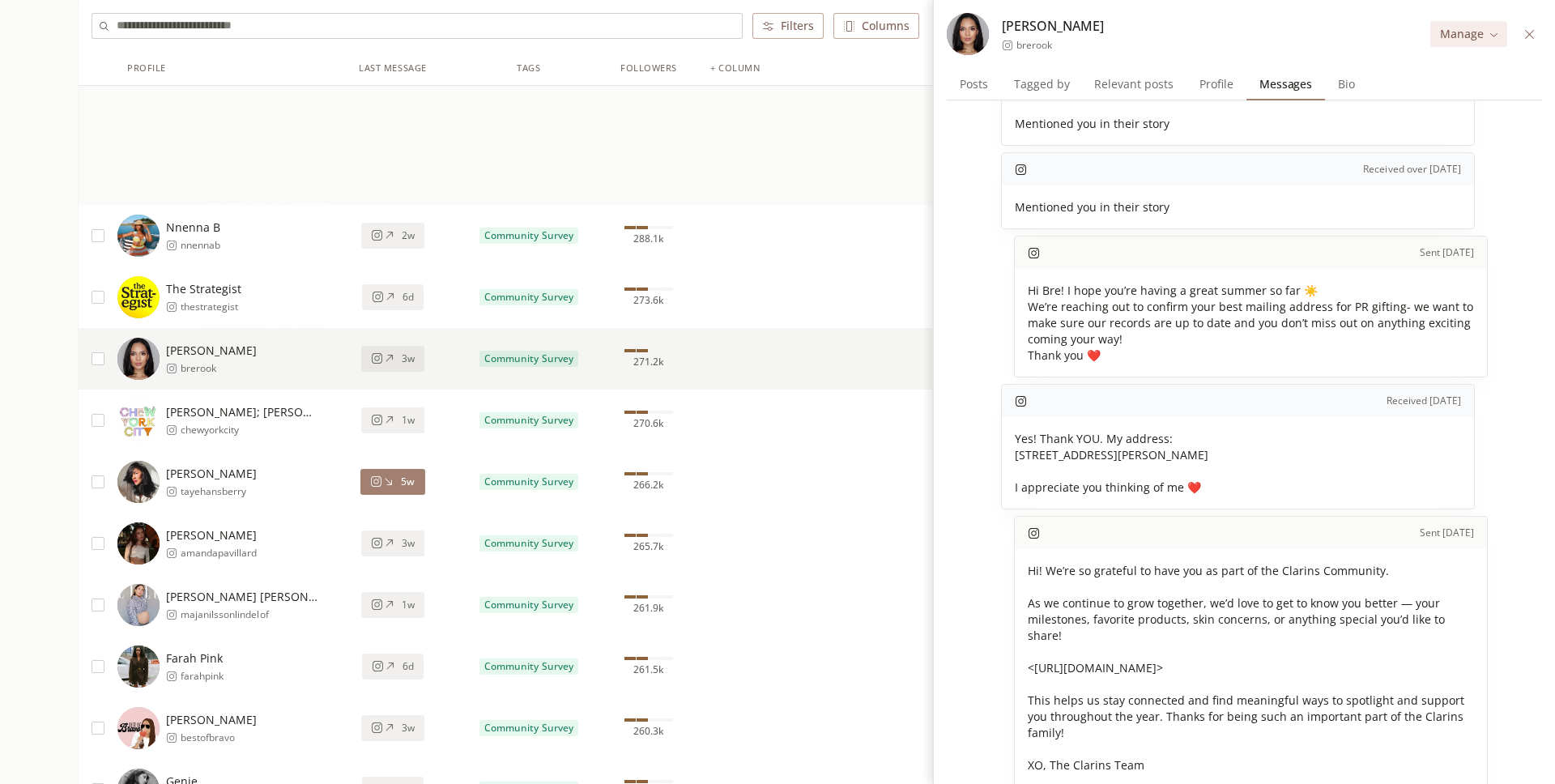
scroll to position [1999, 0]
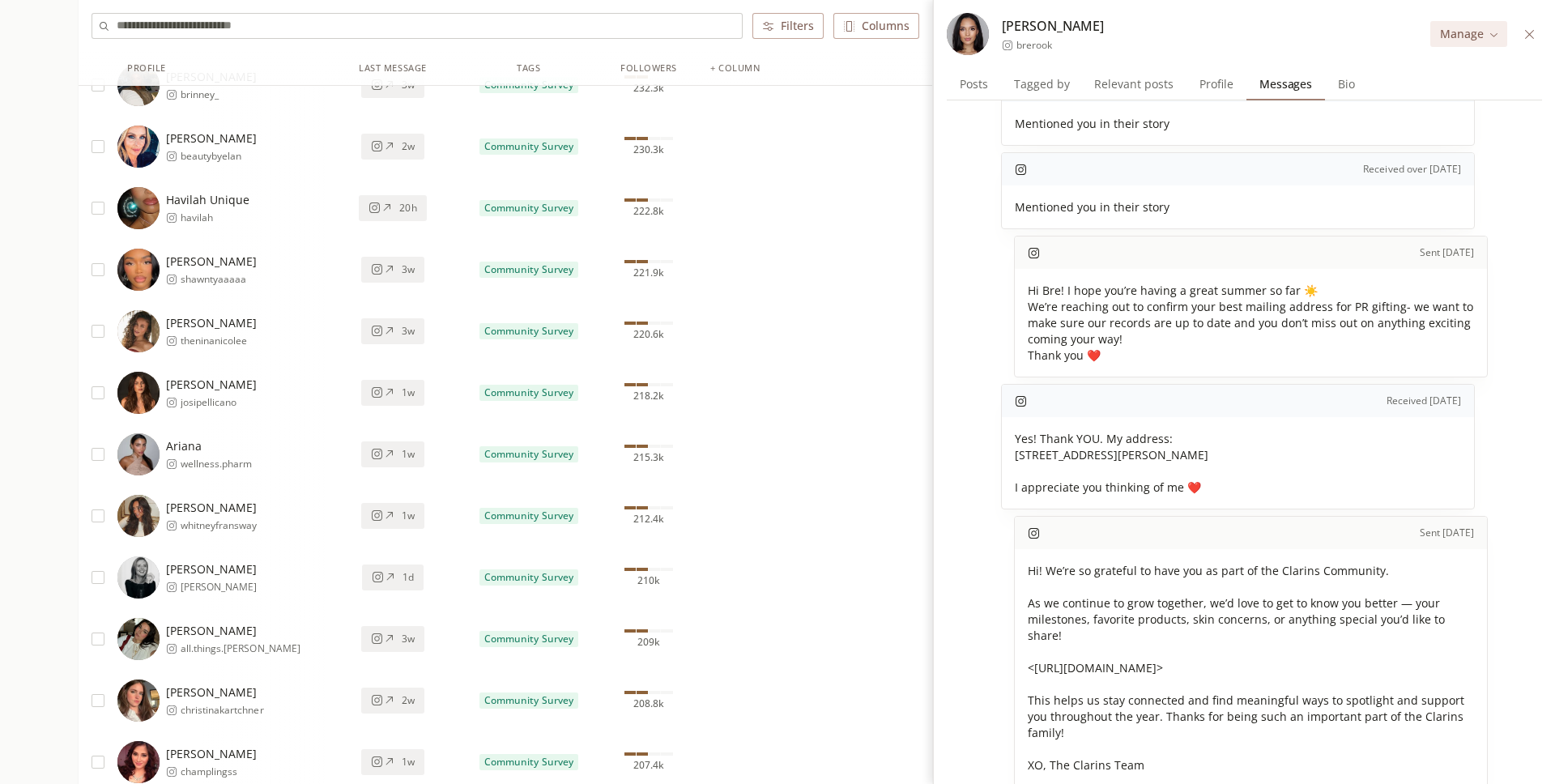
click at [403, 453] on span "1w" at bounding box center [408, 454] width 13 height 13
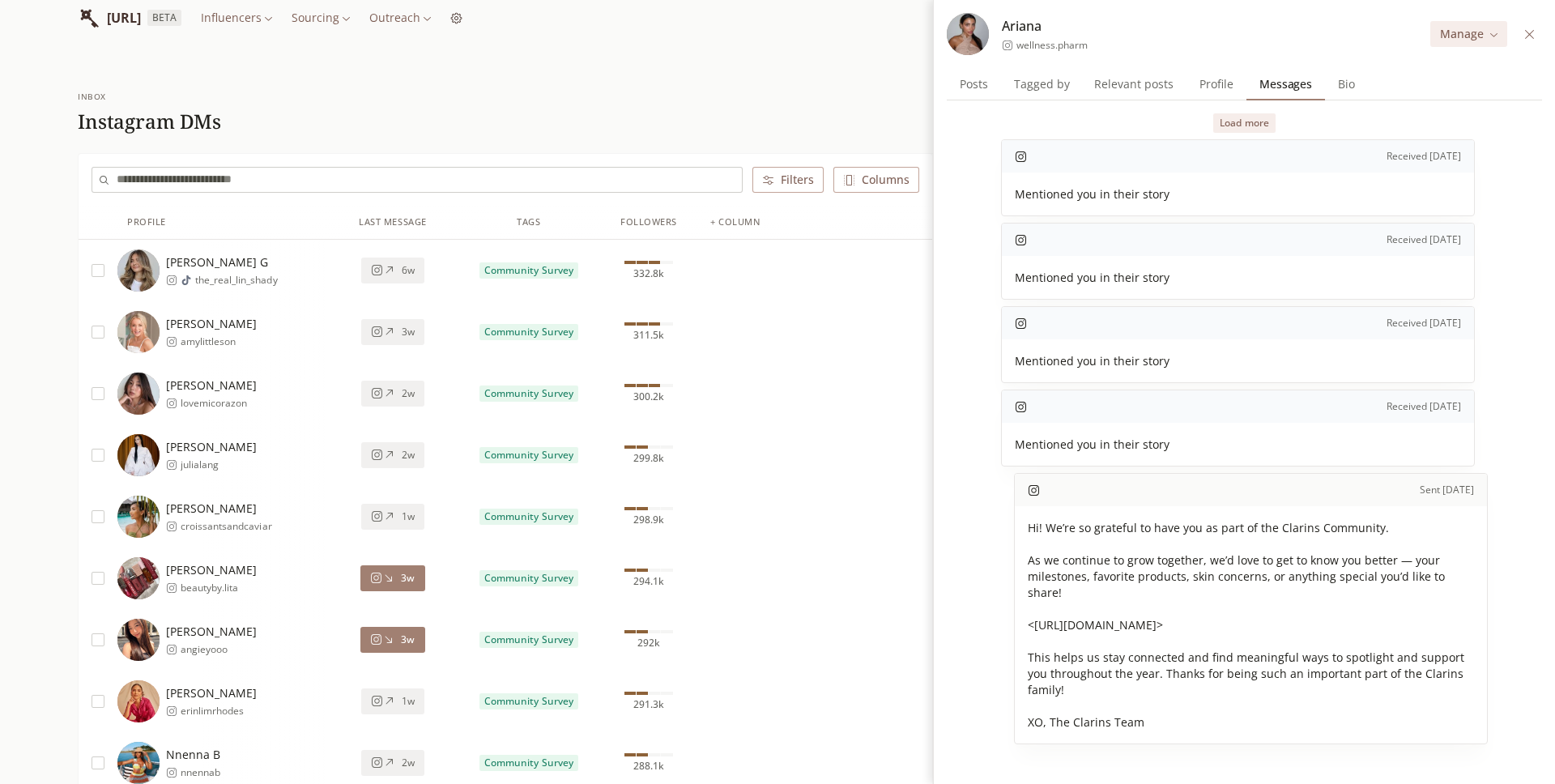
scroll to position [3, 0]
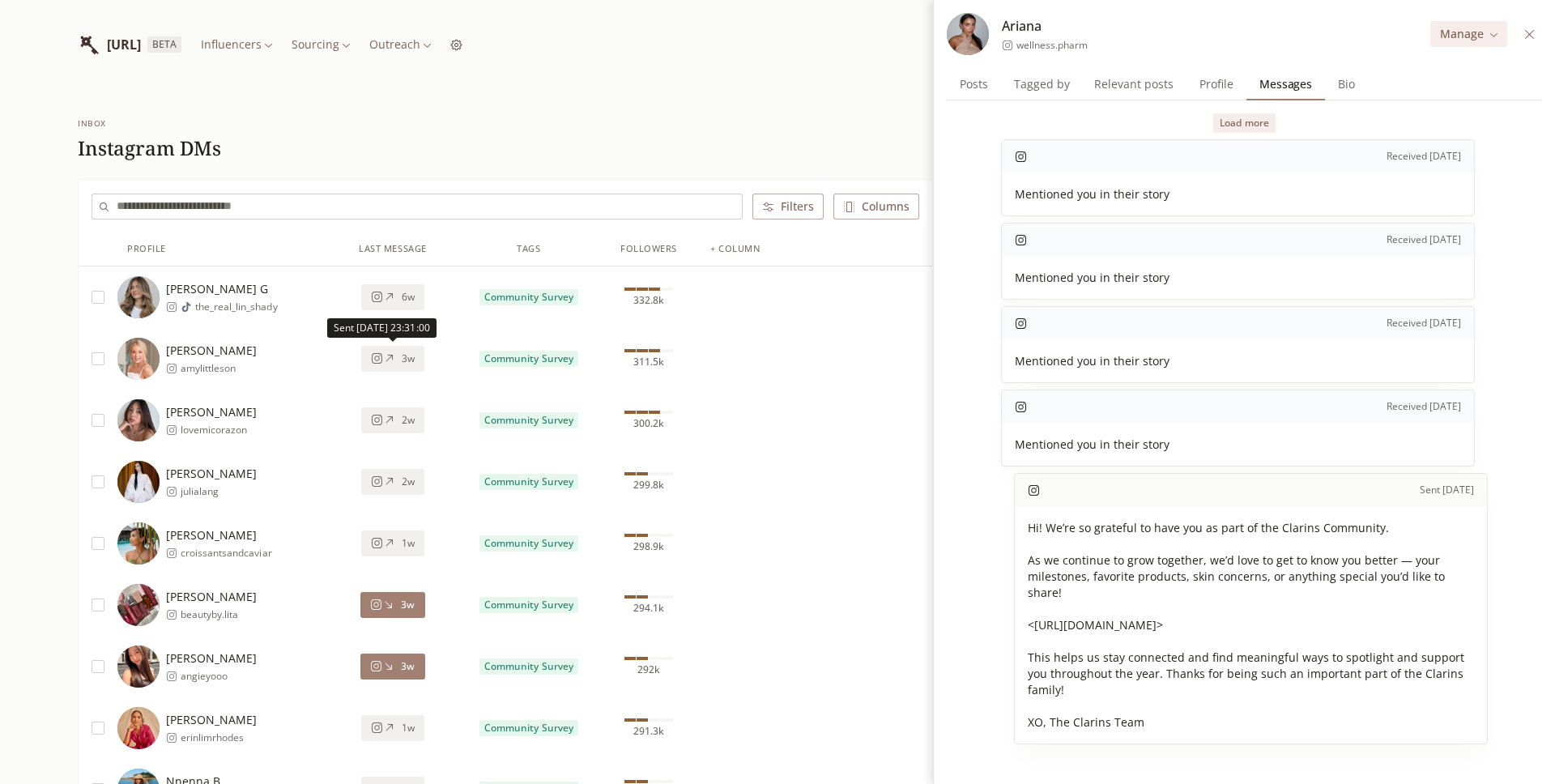
click at [409, 361] on span "3w" at bounding box center [408, 359] width 13 height 13
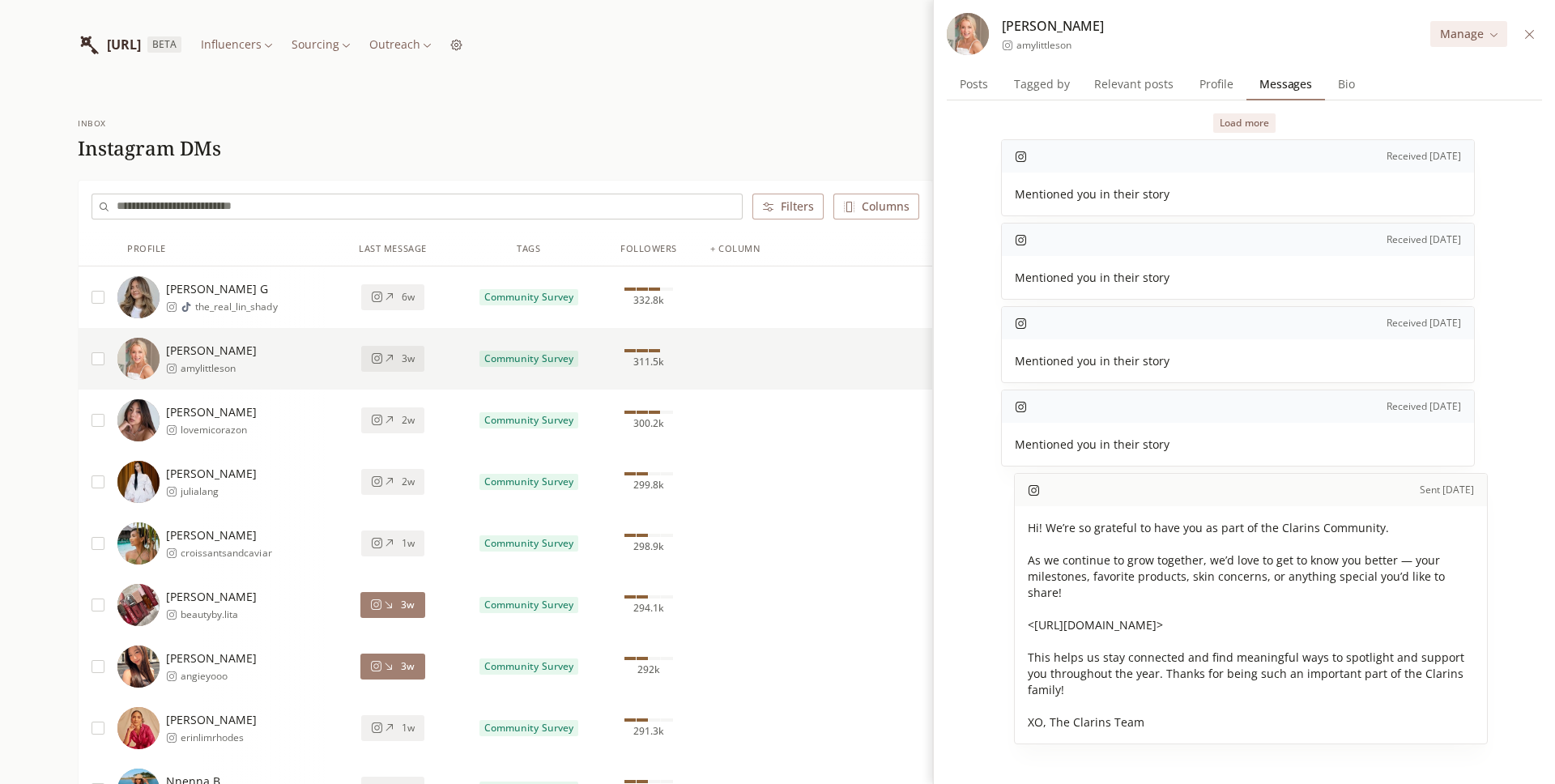
click at [403, 409] on button "2w" at bounding box center [393, 421] width 63 height 26
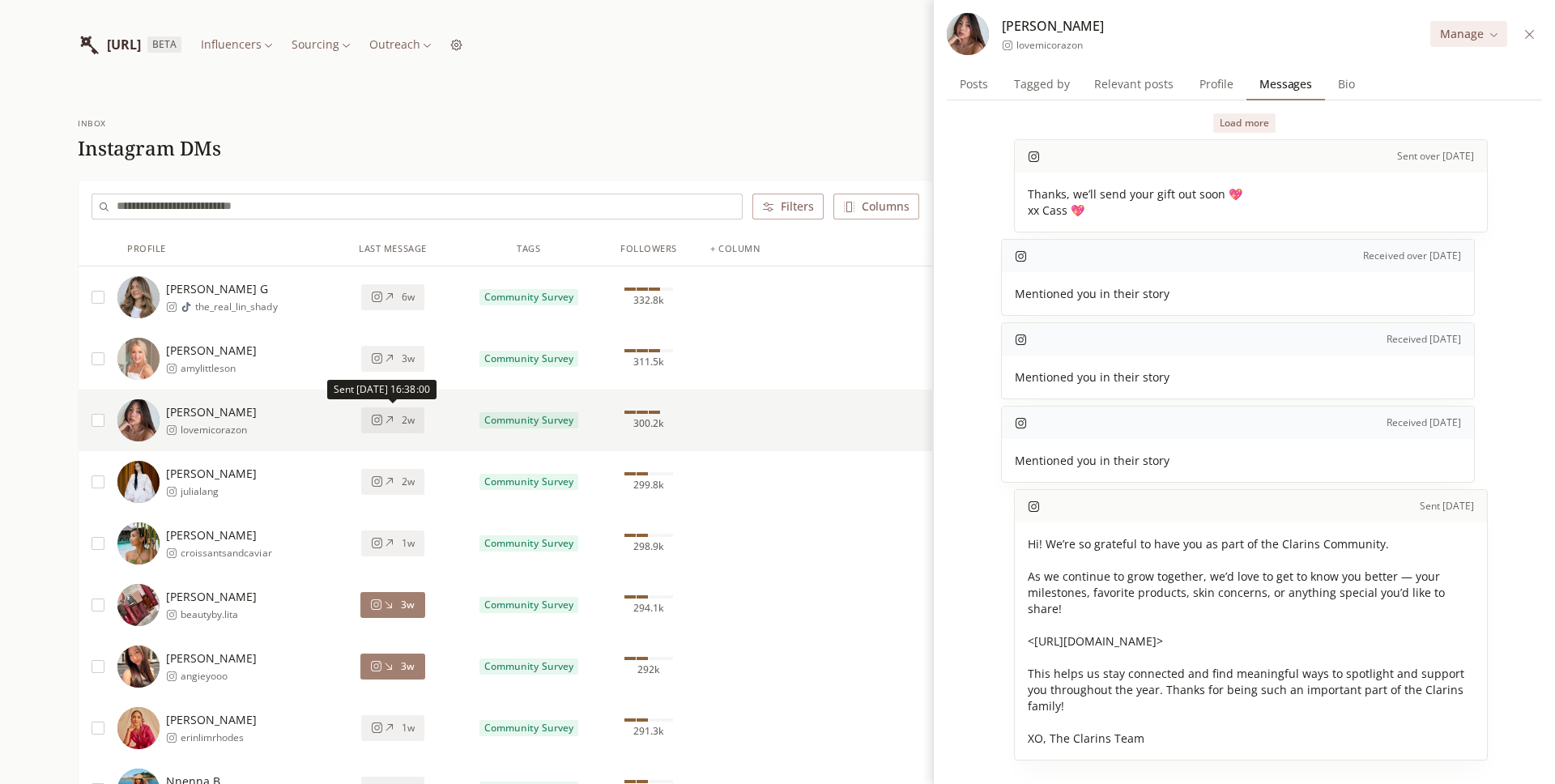
click at [797, 209] on button "Filters" at bounding box center [788, 207] width 71 height 26
click at [258, 150] on div "Filter Filter Influencers Followers Filter influencers by follower count on the…" at bounding box center [778, 595] width 1555 height 1191
click at [1539, 35] on div at bounding box center [1526, 34] width 32 height 12
click at [1527, 38] on icon at bounding box center [1529, 34] width 12 height 12
